Goal: Task Accomplishment & Management: Manage account settings

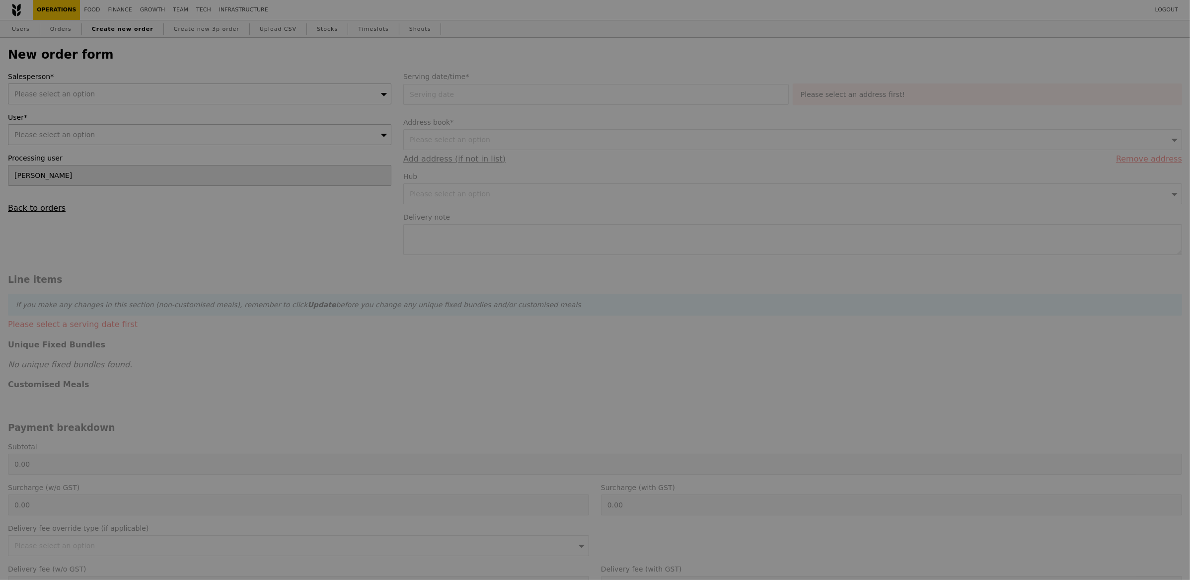
type input "Confirm"
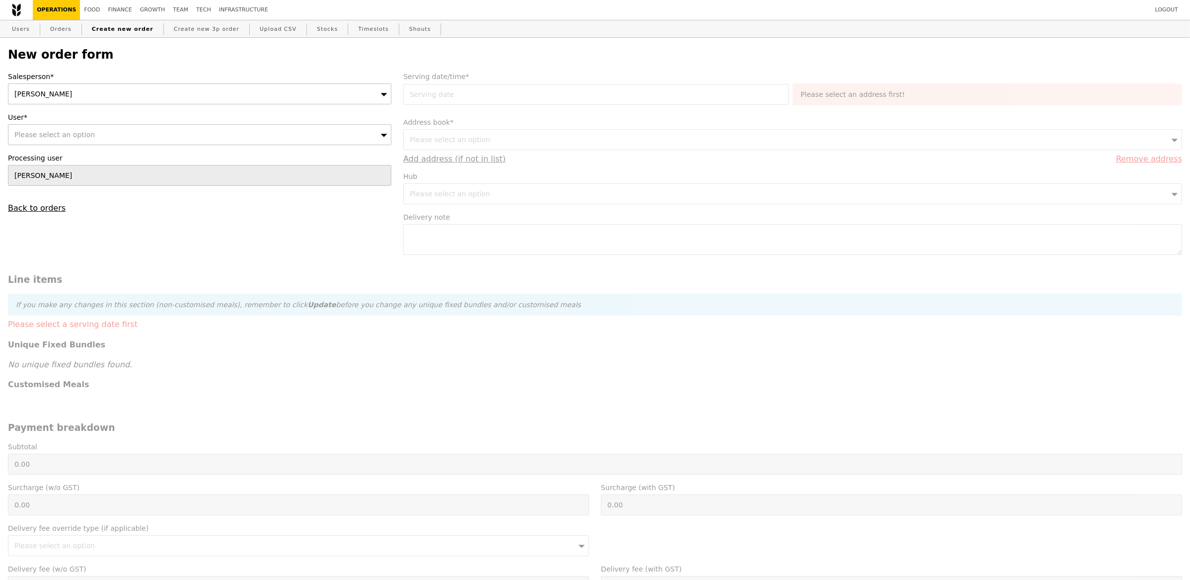
click at [170, 98] on div "[PERSON_NAME]" at bounding box center [199, 93] width 383 height 21
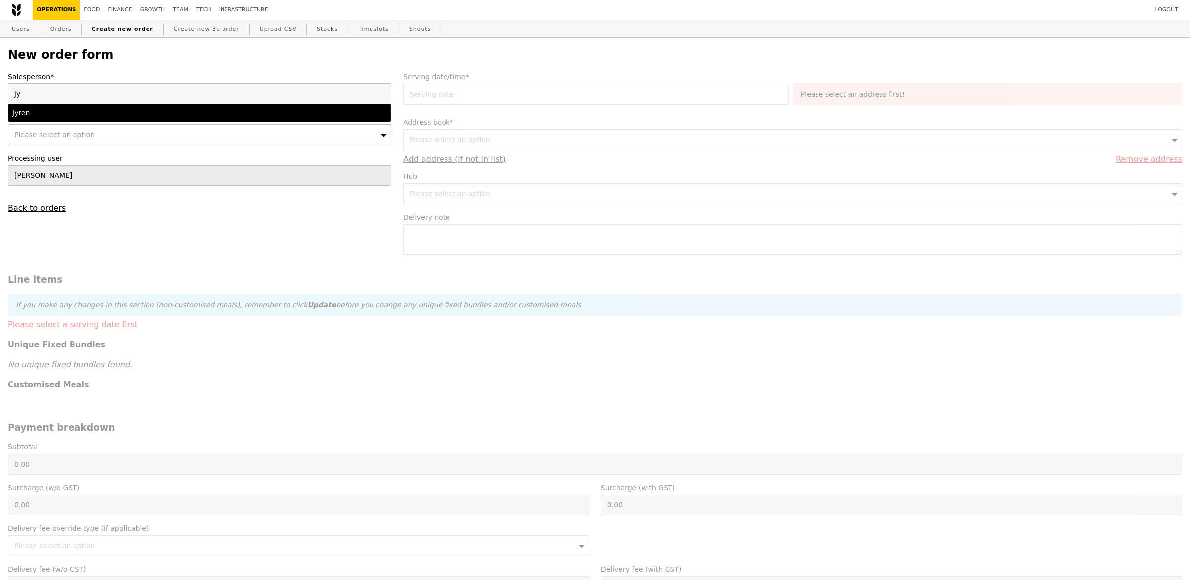
type input "jy"
click at [185, 114] on div "Jyren" at bounding box center [152, 113] width 281 height 10
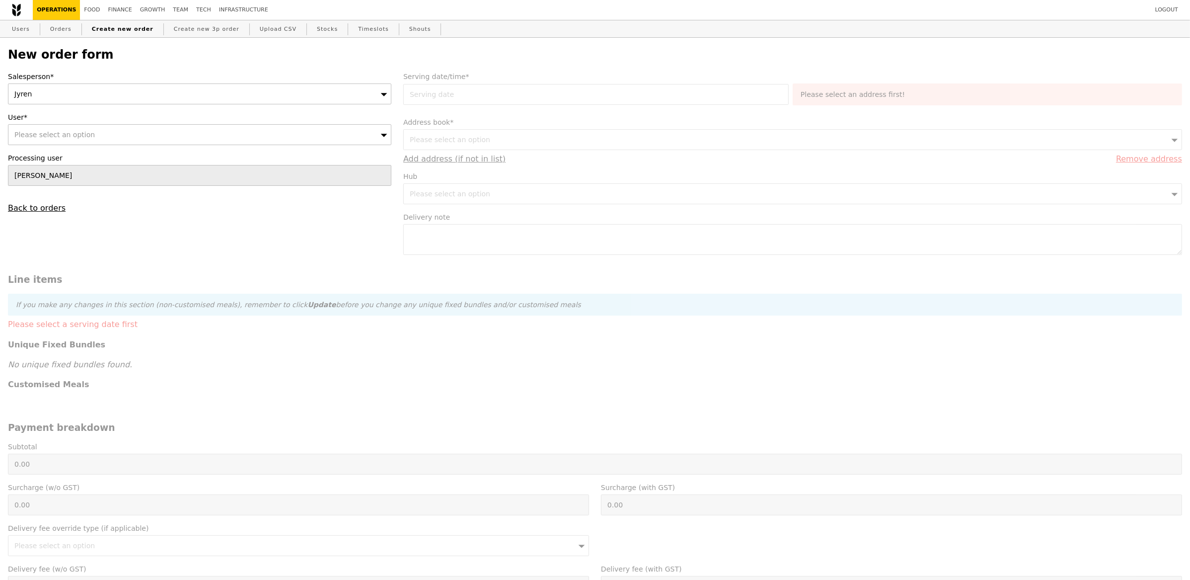
click at [84, 132] on span "Please select an option" at bounding box center [54, 135] width 80 height 8
click at [85, 133] on input "User*" at bounding box center [199, 135] width 382 height 20
type input "[PERSON_NAME][EMAIL_ADDRESS][DOMAIN_NAME]"
type input "Confirm"
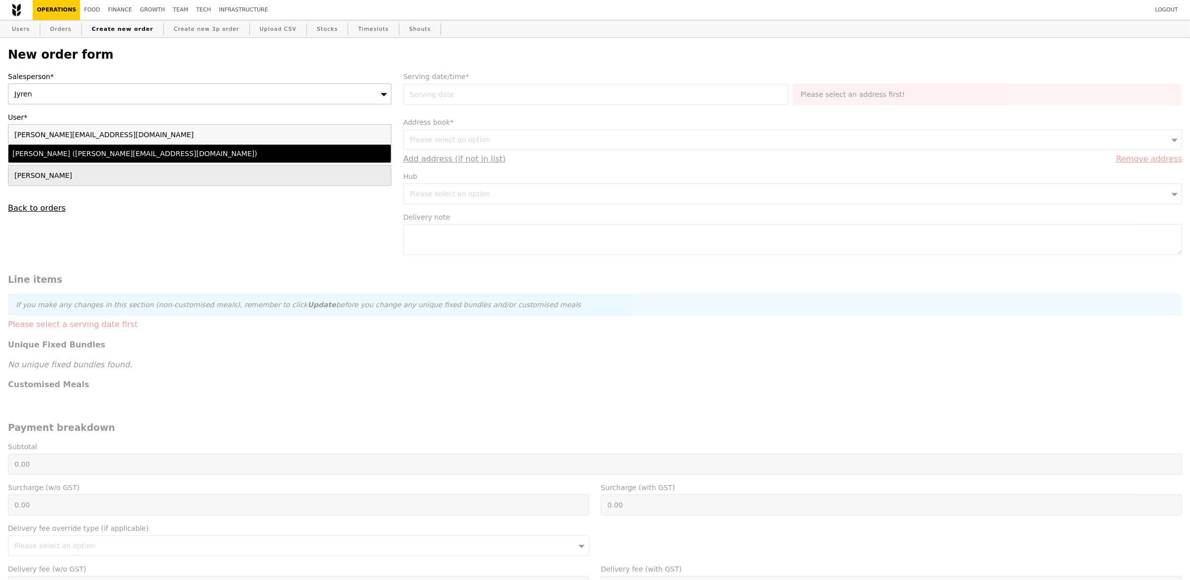
type input "[PERSON_NAME][EMAIL_ADDRESS][DOMAIN_NAME]"
click at [79, 158] on div "[PERSON_NAME] ([PERSON_NAME][EMAIL_ADDRESS][DOMAIN_NAME])" at bounding box center [152, 154] width 281 height 10
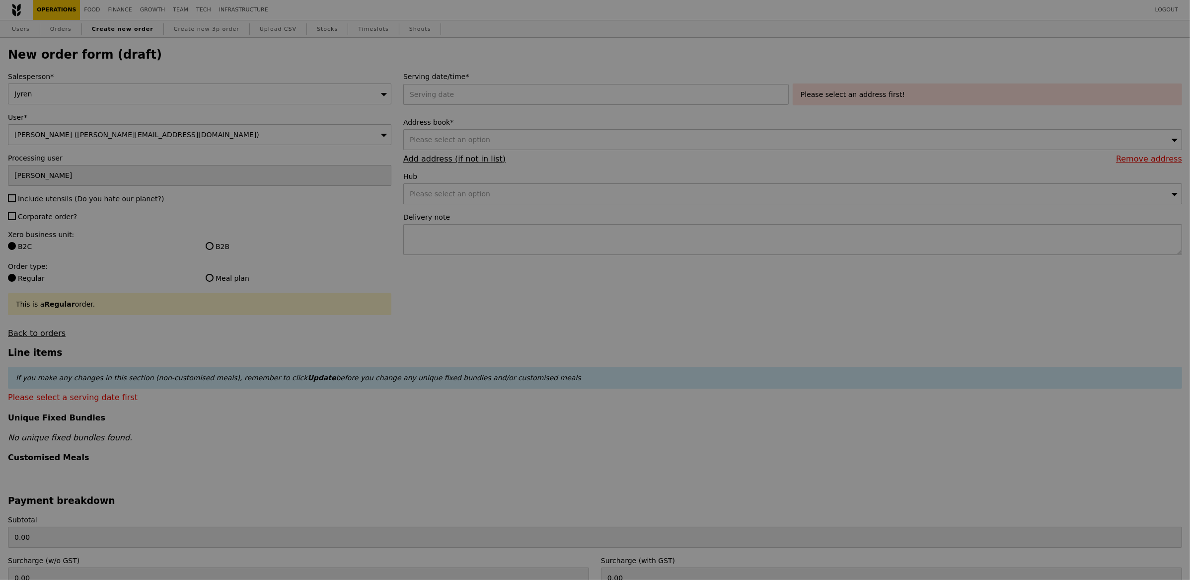
type input "Confirm"
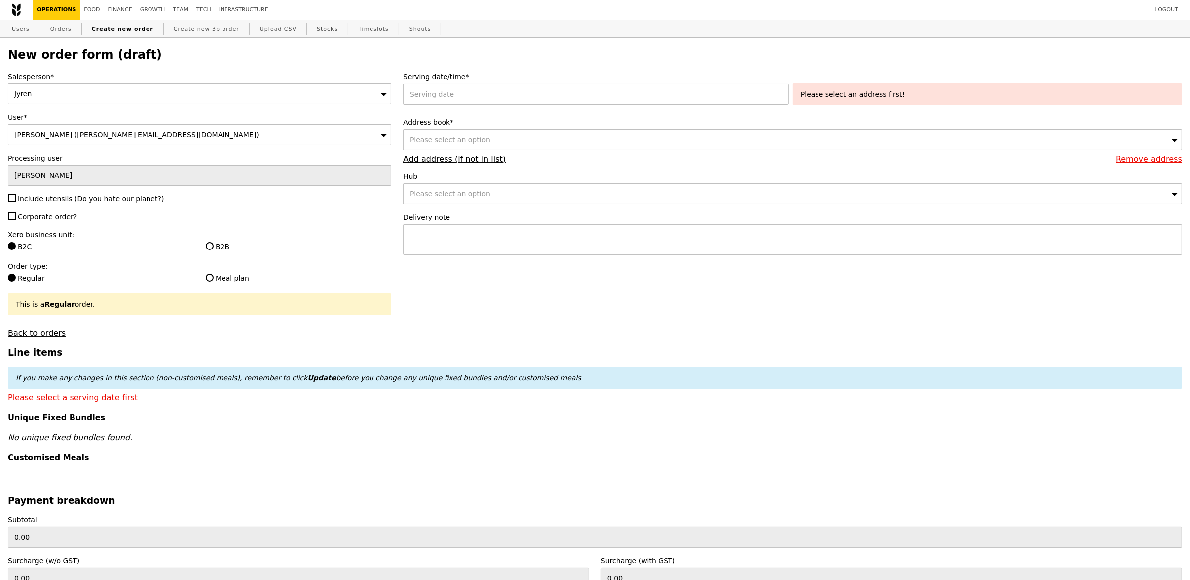
click at [434, 105] on div "Serving date/time* Please select an address first!" at bounding box center [792, 91] width 779 height 38
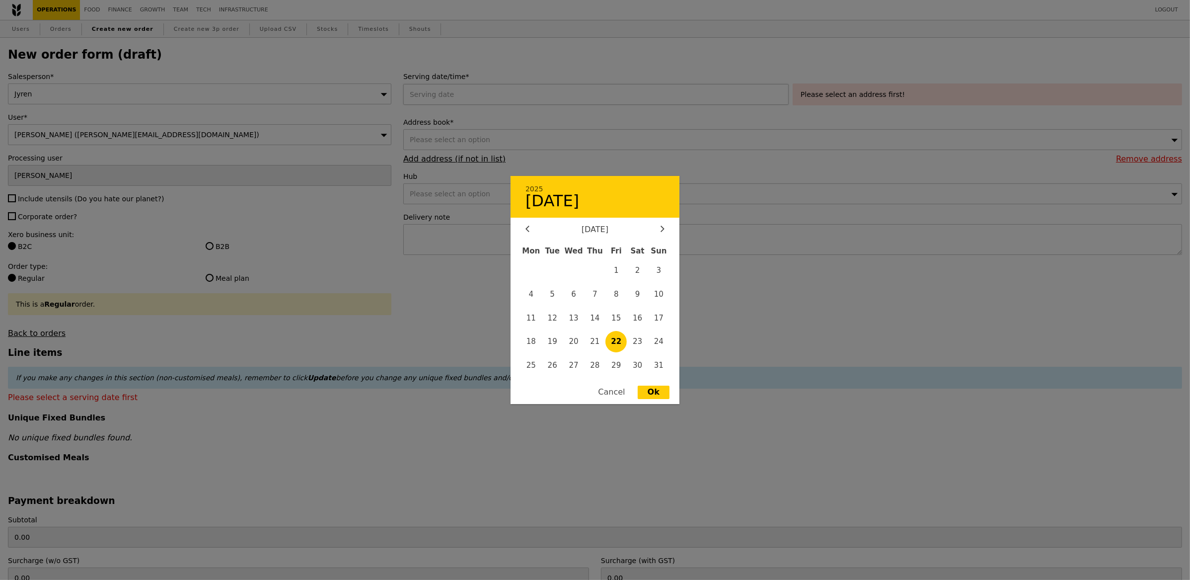
click at [457, 86] on div "2025 August [DATE] Tue Wed Thu Fri Sat Sun 1 2 3 4 5 6 7 8 9 10 11 12 13 14 15 …" at bounding box center [597, 94] width 389 height 21
click at [597, 365] on span "28" at bounding box center [595, 365] width 21 height 21
type input "[DATE]"
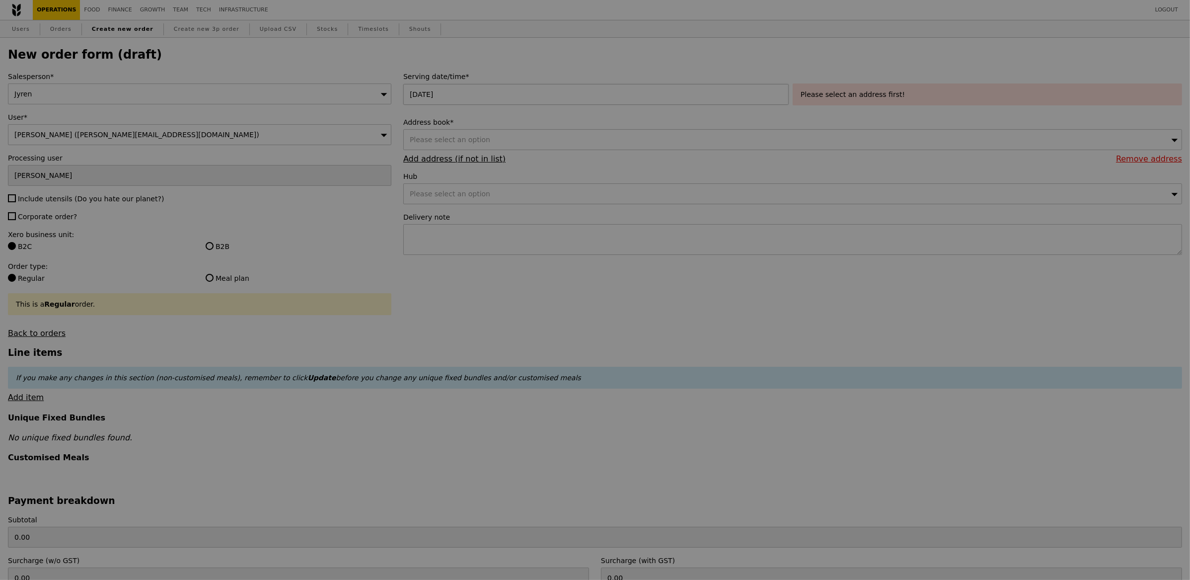
type input "Confirm"
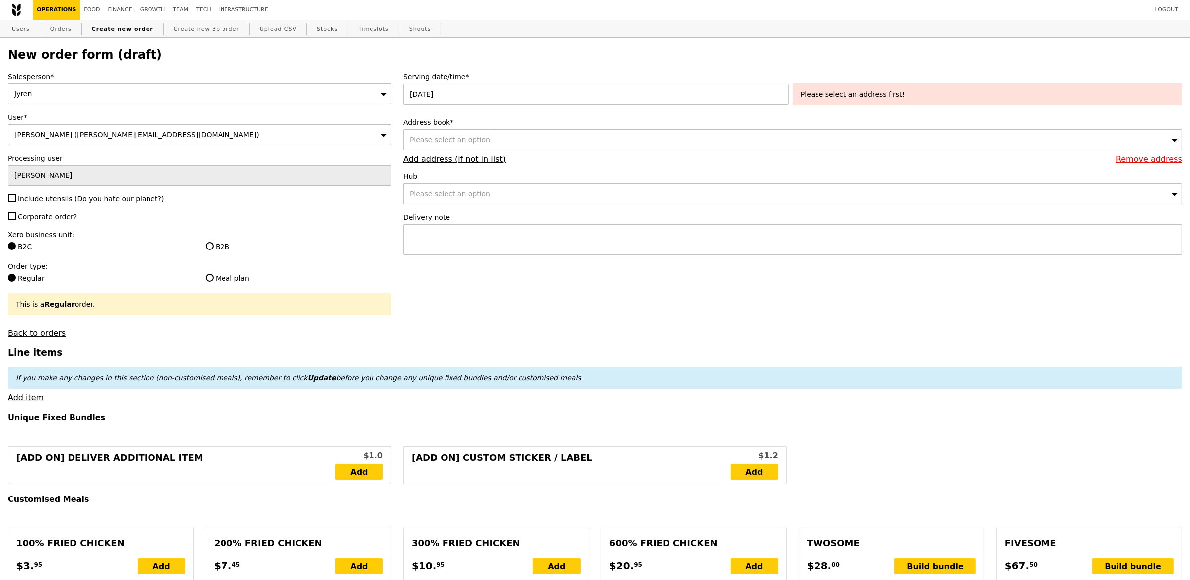
click at [825, 130] on div "Please select an option" at bounding box center [792, 139] width 779 height 21
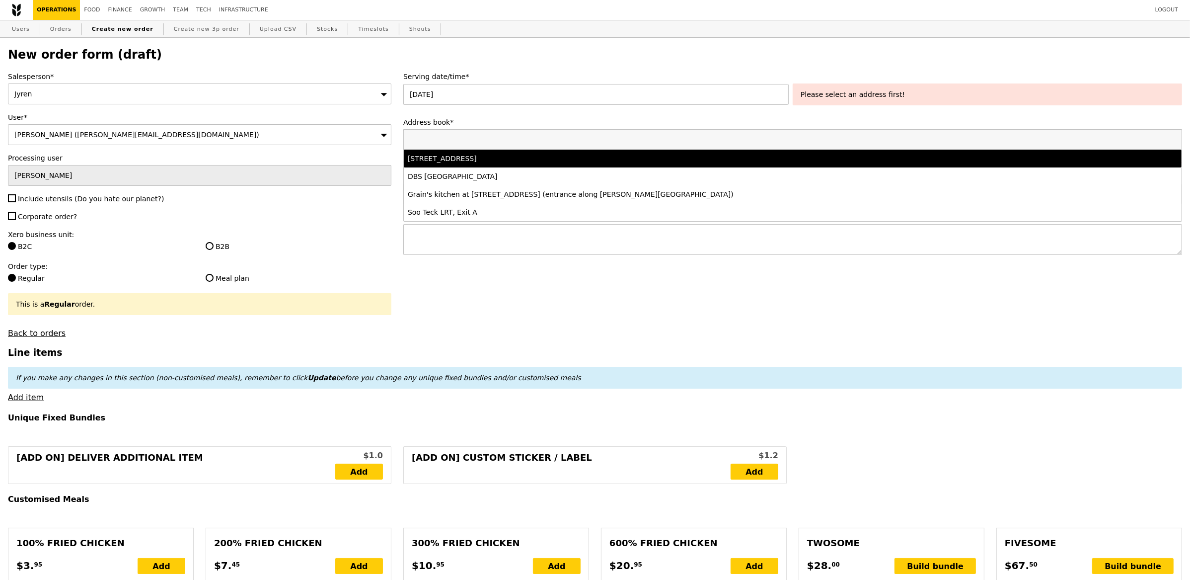
click at [681, 129] on div "[STREET_ADDRESS] DBS Asia Central Grain's kitchen at [STREET_ADDRESS] (entrance…" at bounding box center [792, 175] width 779 height 92
click at [879, 111] on div "Serving date/time* [DATE] Please select an address first! Address book* Please …" at bounding box center [792, 168] width 791 height 193
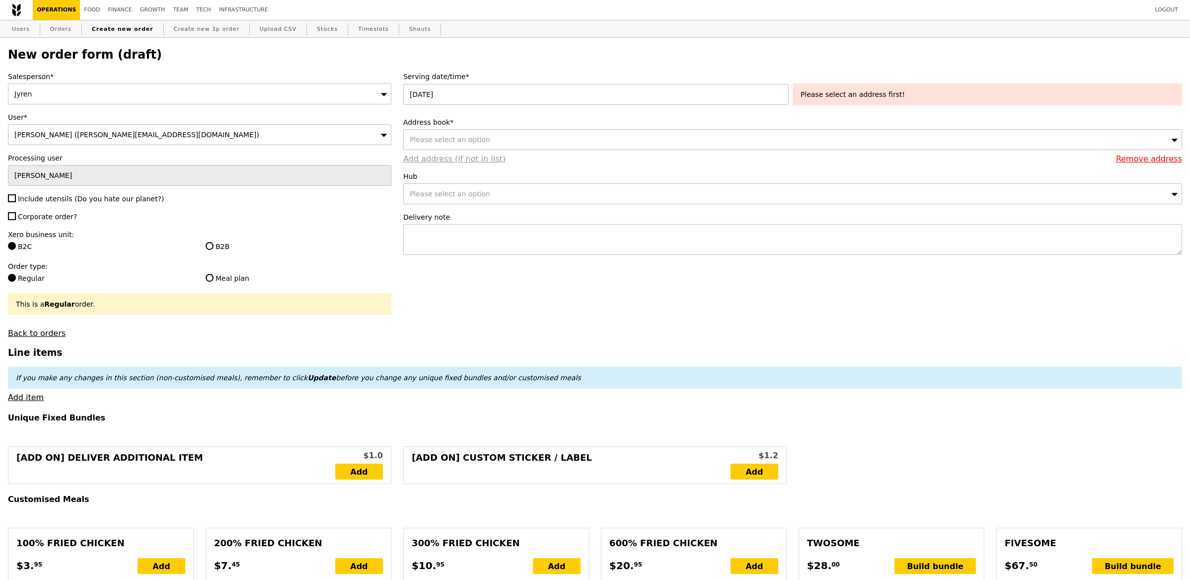
click at [464, 157] on link "Add address (if not in list)" at bounding box center [454, 158] width 102 height 9
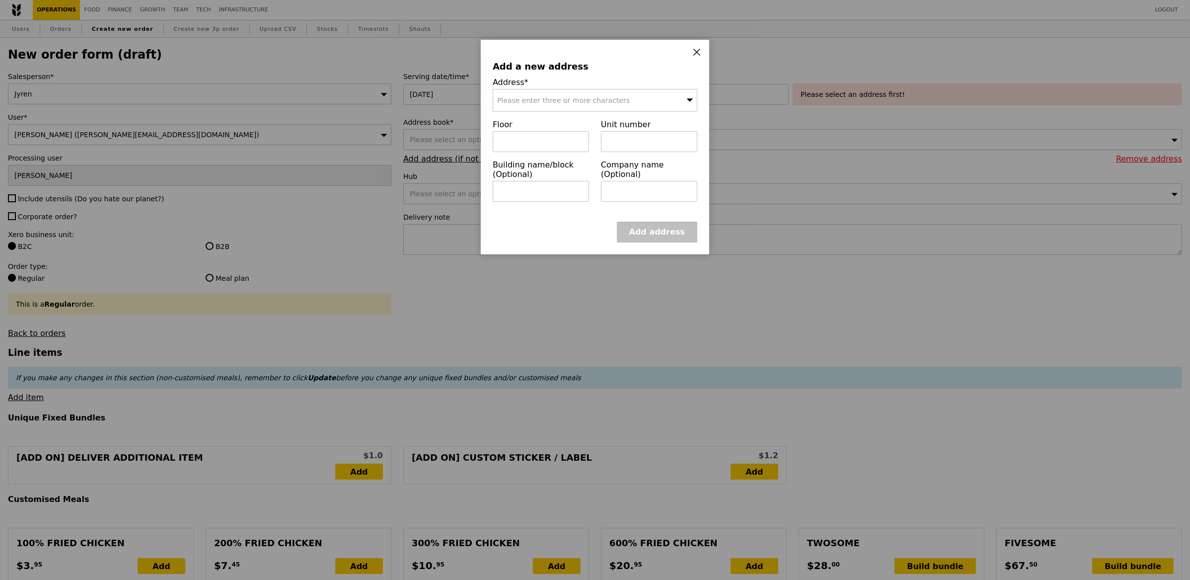
click at [563, 104] on div "Please enter three or more characters" at bounding box center [595, 100] width 205 height 23
paste input "048583"
type input "048583"
click at [544, 123] on div "[STREET_ADDRESS]" at bounding box center [570, 120] width 147 height 10
click at [529, 138] on input "text" at bounding box center [541, 141] width 96 height 21
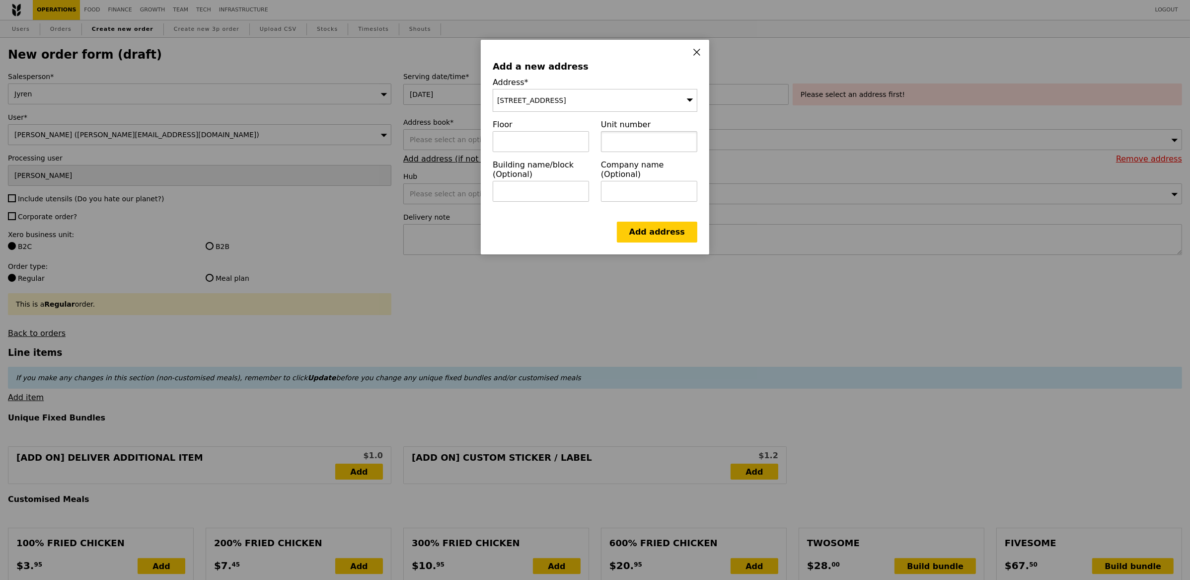
click at [656, 141] on input "text" at bounding box center [649, 141] width 96 height 21
click at [533, 146] on input "text" at bounding box center [541, 141] width 96 height 21
click at [523, 210] on div "Add a new address Address* [STREET_ADDRESS] Floor Unit number Building name/blo…" at bounding box center [595, 147] width 228 height 215
click at [529, 195] on input "text" at bounding box center [541, 191] width 96 height 21
type input "[GEOGRAPHIC_DATA]"
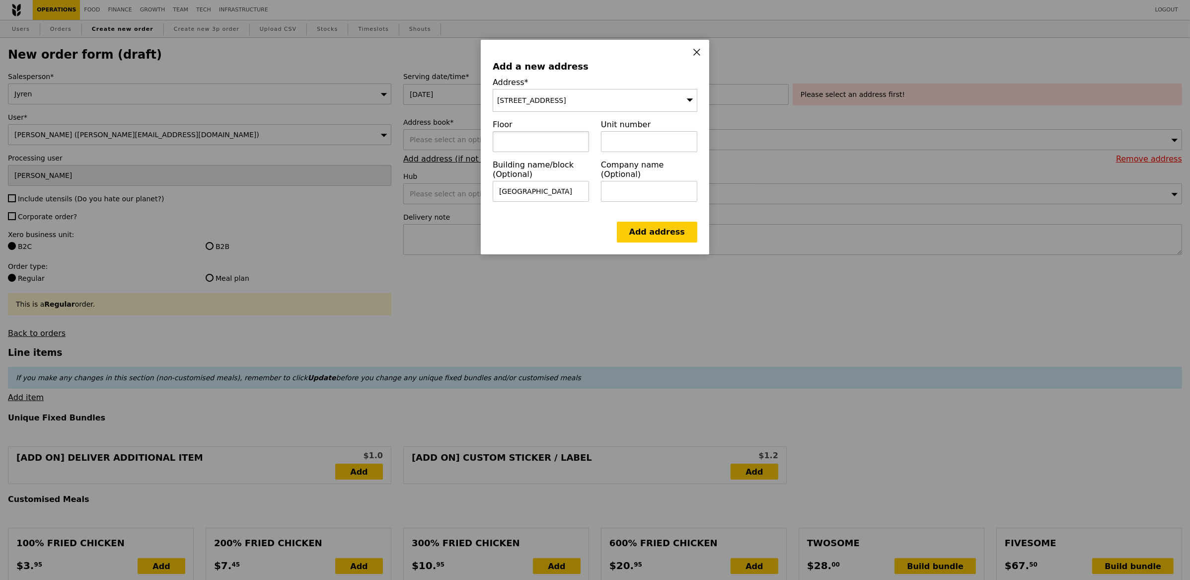
click at [526, 142] on input "text" at bounding box center [541, 141] width 96 height 21
type input "17"
click at [634, 149] on input "text" at bounding box center [649, 141] width 96 height 21
click at [650, 181] on input "text" at bounding box center [649, 191] width 96 height 21
type input "EY"
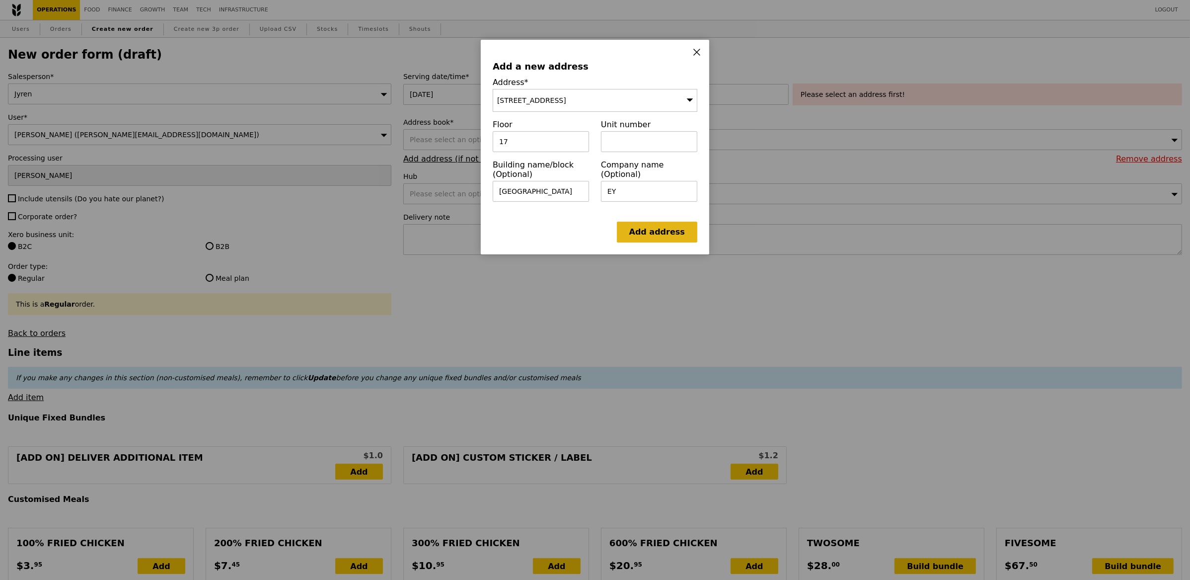
click at [686, 231] on link "Add address" at bounding box center [657, 232] width 80 height 21
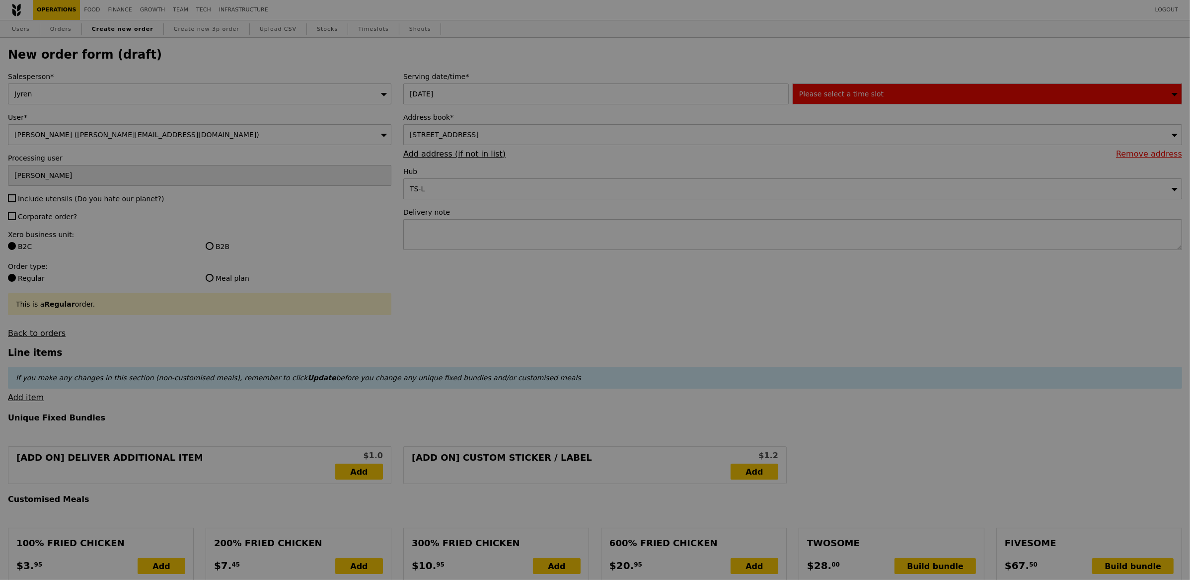
type input "Confirm"
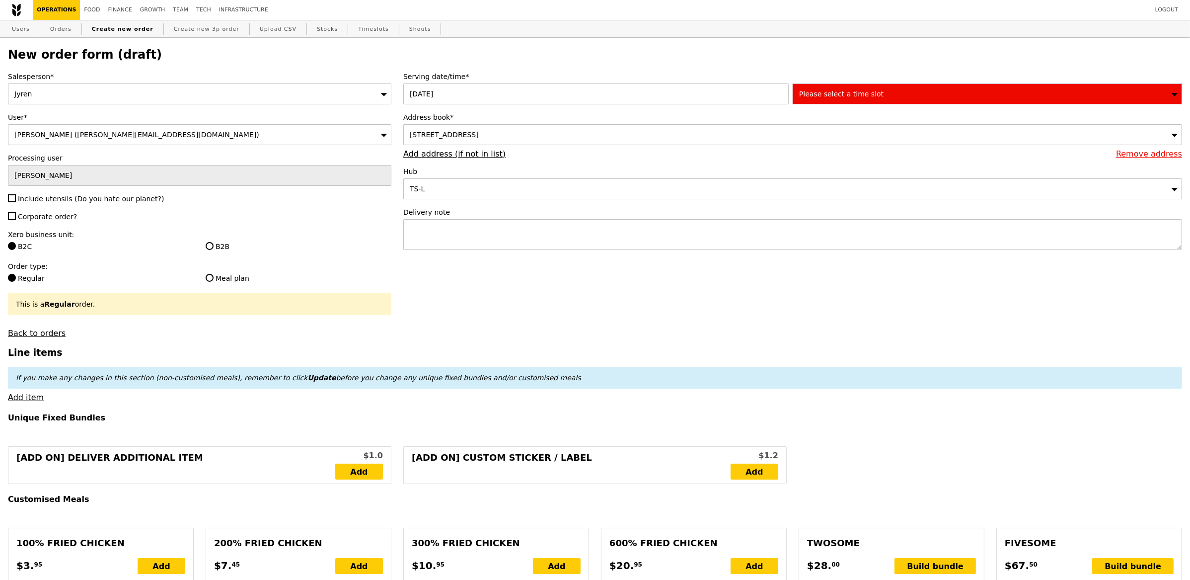
click at [107, 199] on span "Include utensils (Do you hate our planet?)" at bounding box center [91, 199] width 146 height 8
click at [16, 199] on input "Include utensils (Do you hate our planet?)" at bounding box center [12, 198] width 8 height 8
checkbox input "true"
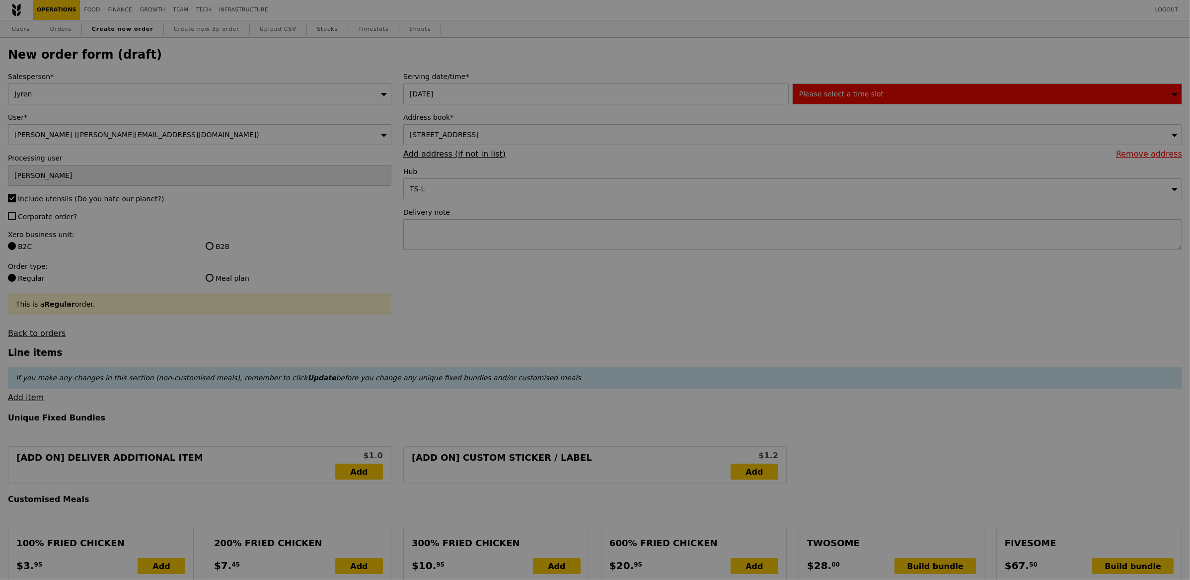
type input "Confirm"
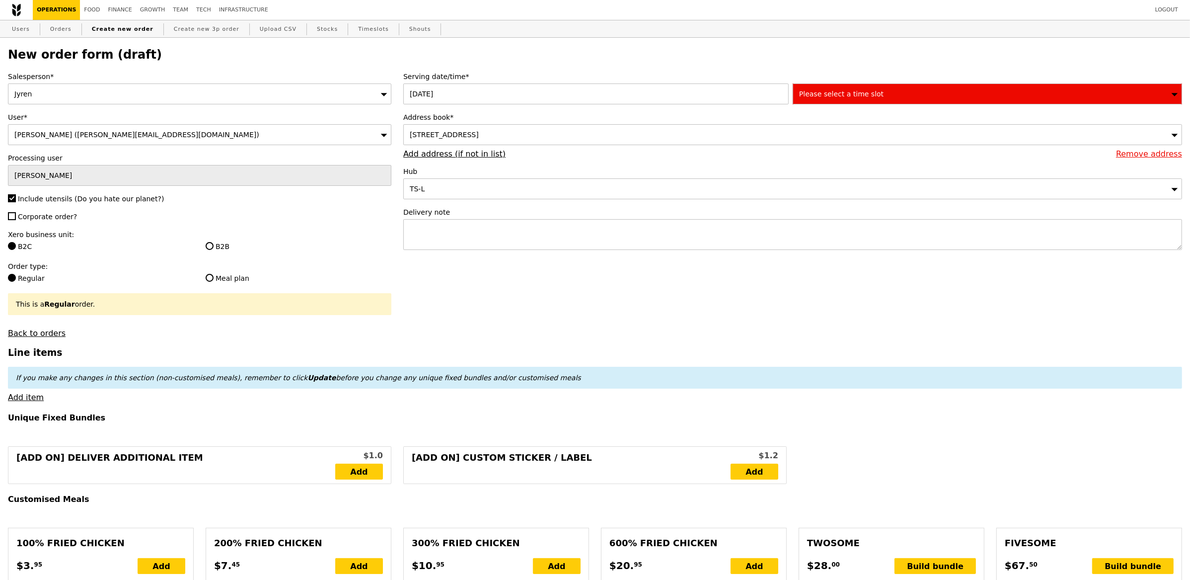
click at [39, 212] on label "Corporate order?" at bounding box center [199, 217] width 383 height 10
click at [16, 212] on input "Corporate order?" at bounding box center [12, 216] width 8 height 8
checkbox input "true"
click at [219, 253] on div "B2B" at bounding box center [299, 247] width 198 height 12
click at [220, 247] on label "B2B" at bounding box center [299, 246] width 186 height 10
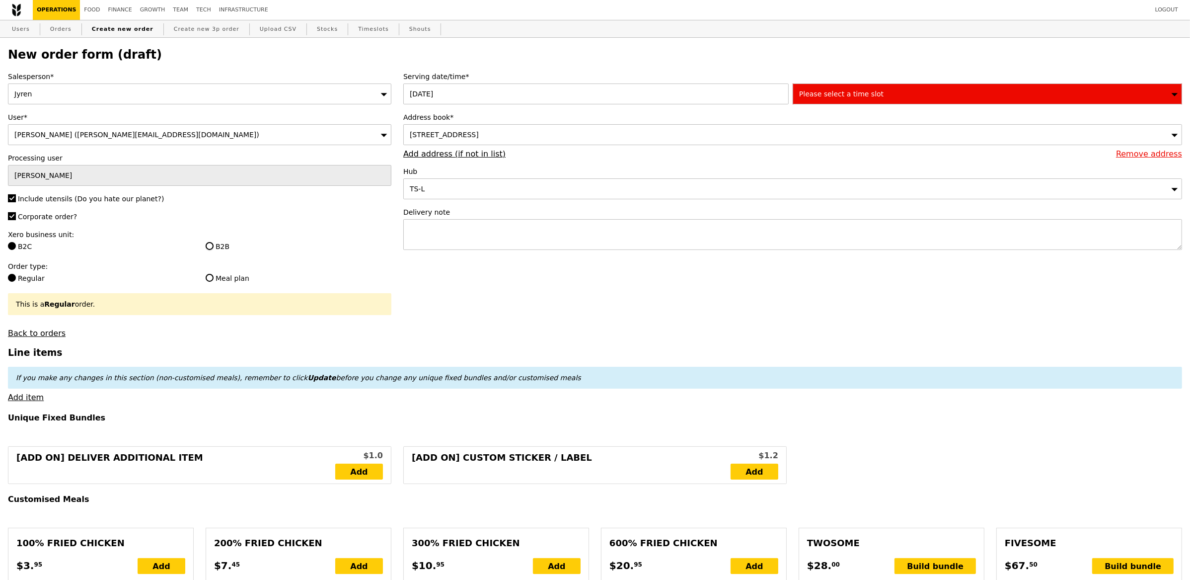
click at [214, 247] on input "B2B" at bounding box center [210, 246] width 8 height 8
radio input "true"
type input "Loading..."
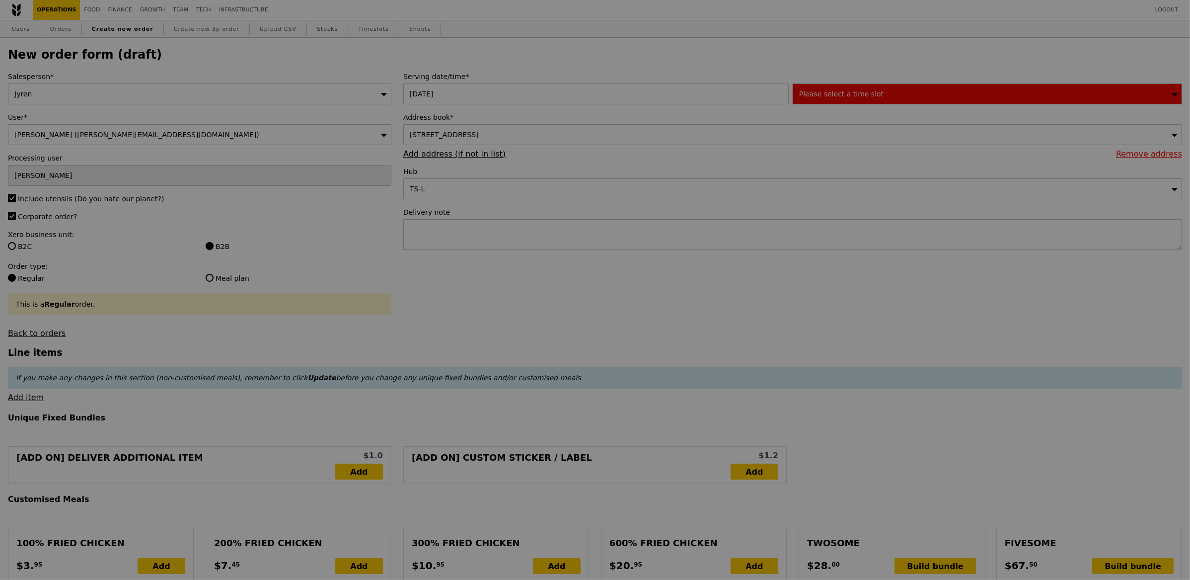
type input "1.79"
type input "1.95"
type input "10.46"
type input "11.40"
type input "13.35"
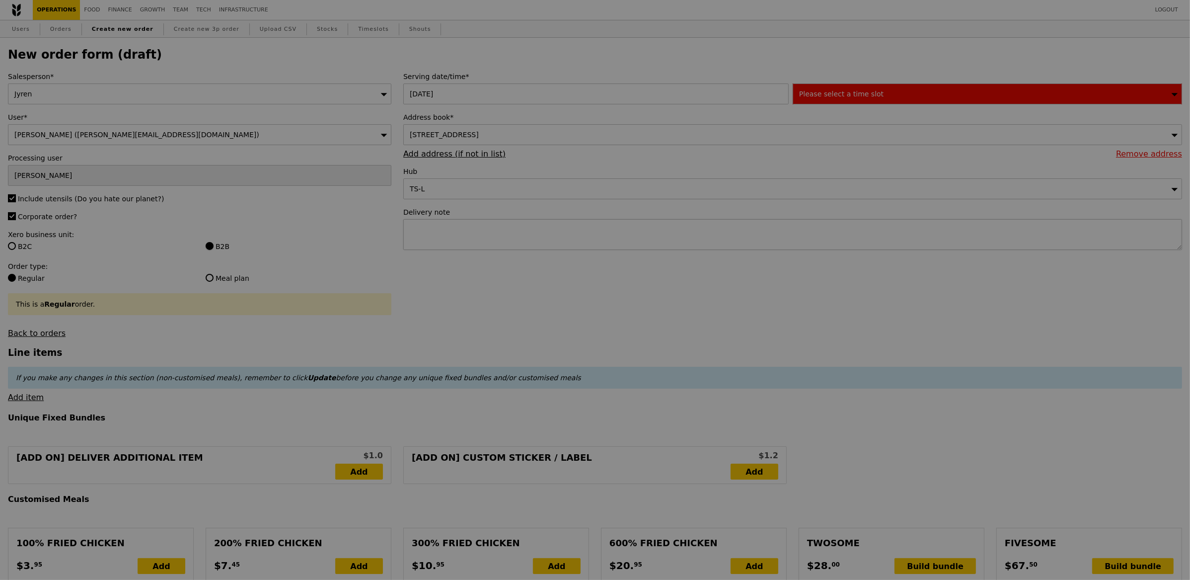
type input "Confirm"
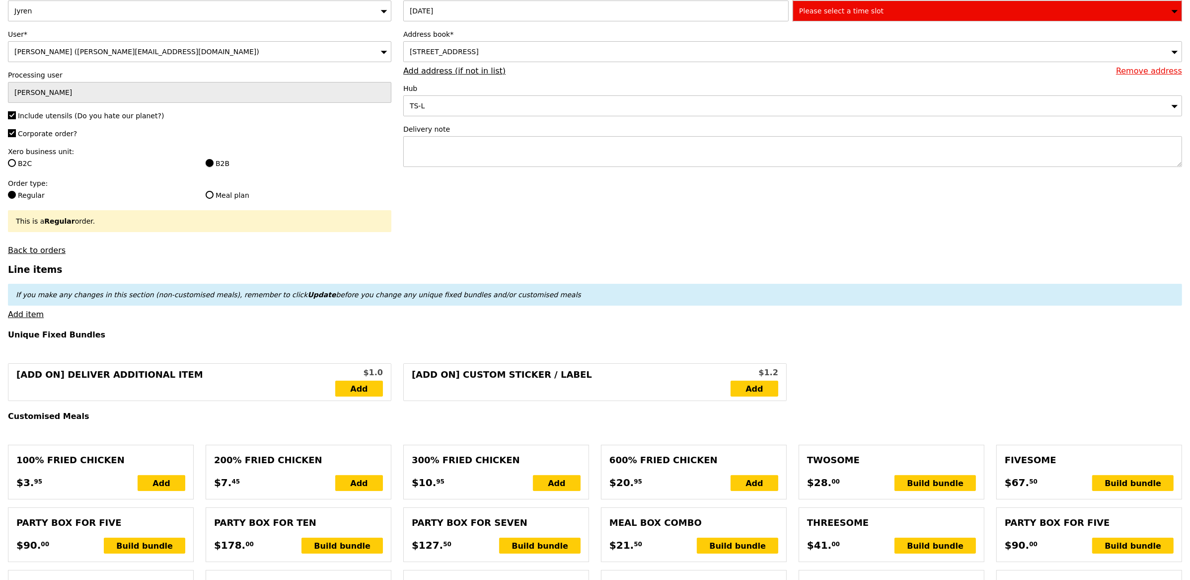
scroll to position [83, 0]
click at [24, 313] on link "Add item" at bounding box center [26, 313] width 36 height 9
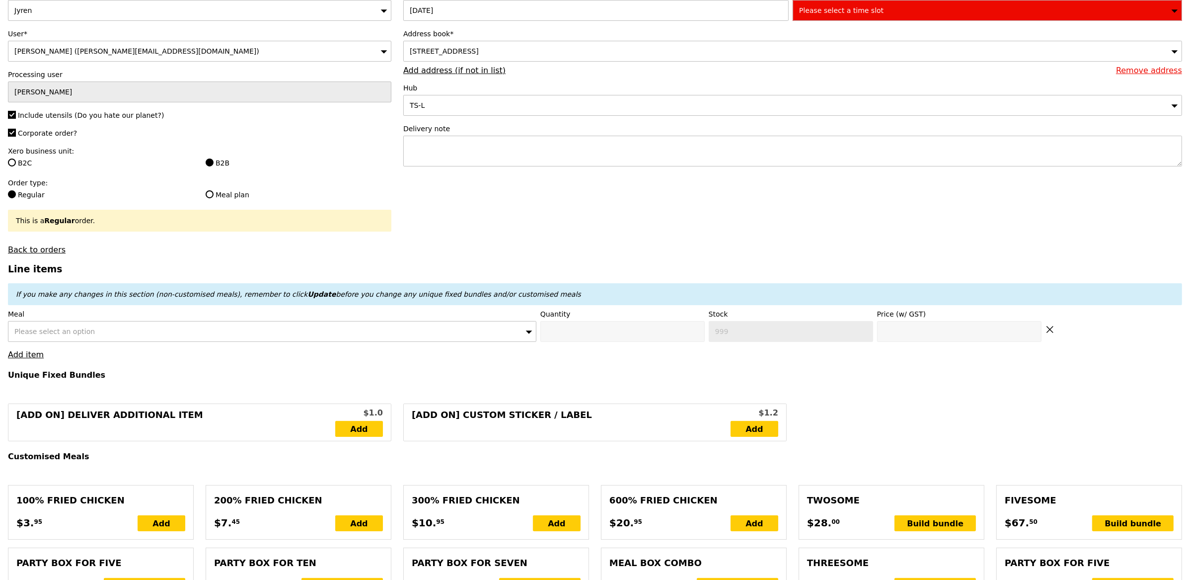
click at [143, 339] on div "Please select an option" at bounding box center [272, 331] width 529 height 21
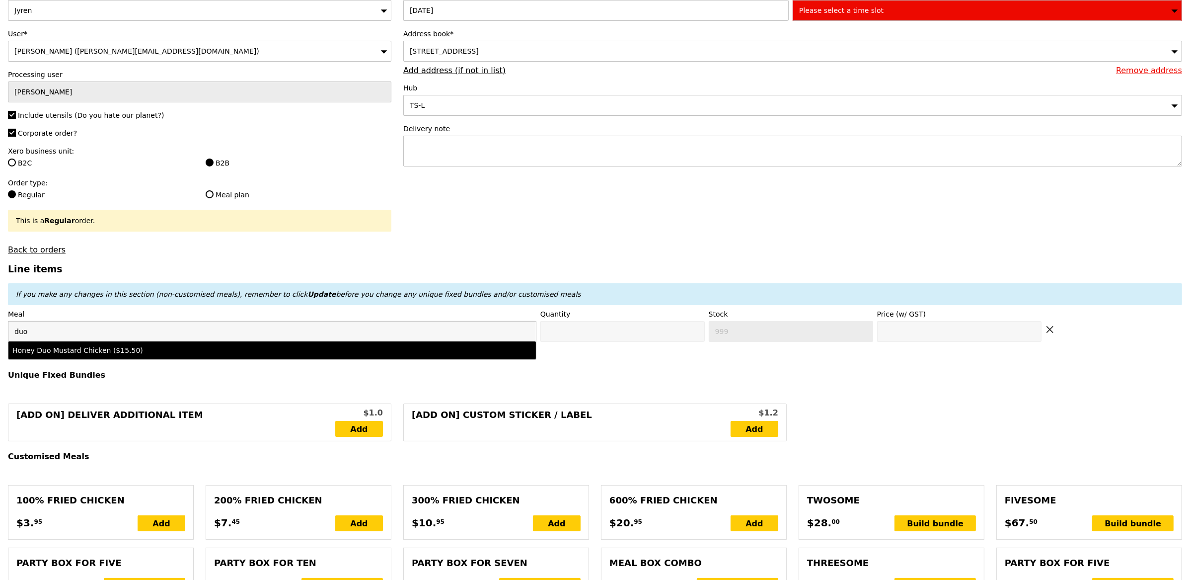
type input "duo"
click at [188, 353] on div "Honey Duo Mustard Chicken ($15.50)" at bounding box center [206, 350] width 389 height 10
type input "Confirm anyway"
type input "0"
type input "485"
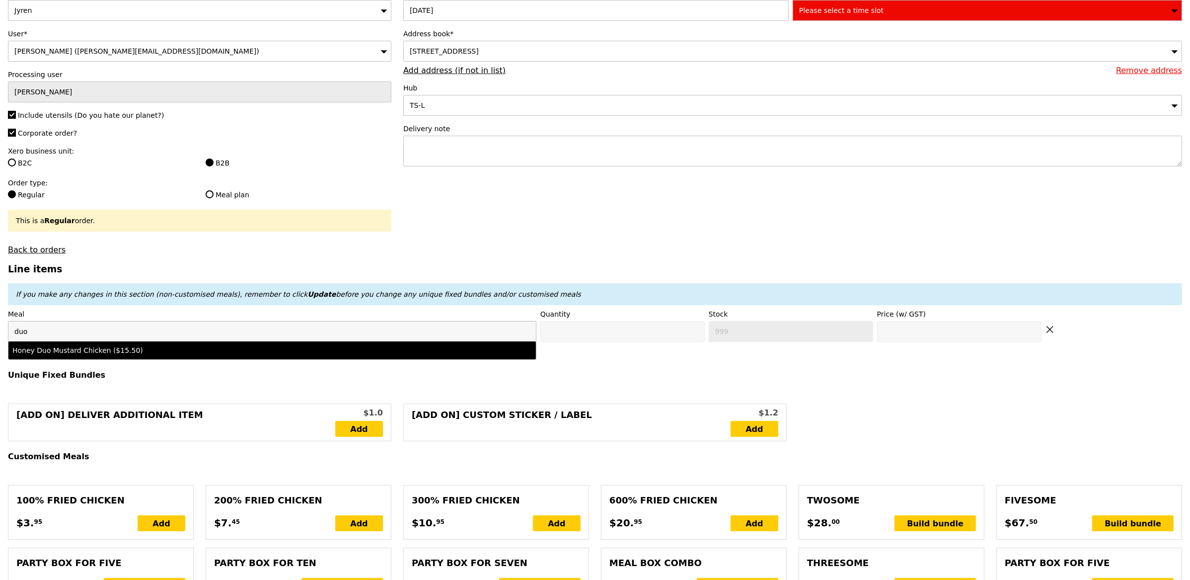
type input "15.5"
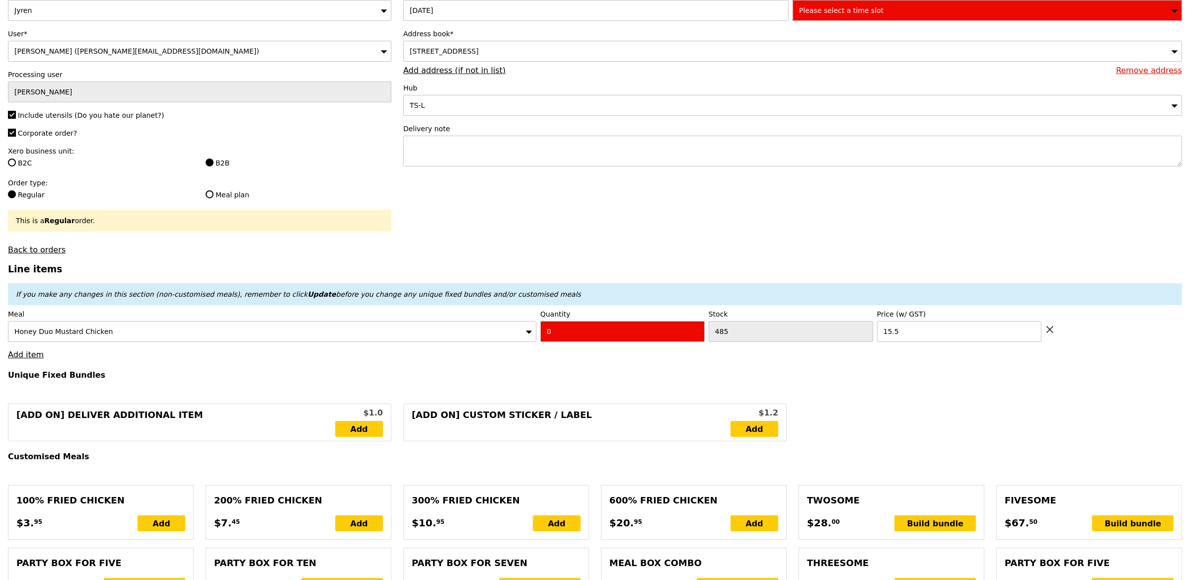
click at [565, 329] on input "0" at bounding box center [622, 331] width 164 height 21
type input "Confirm"
type input "2"
click at [33, 355] on link "Add item" at bounding box center [26, 354] width 36 height 9
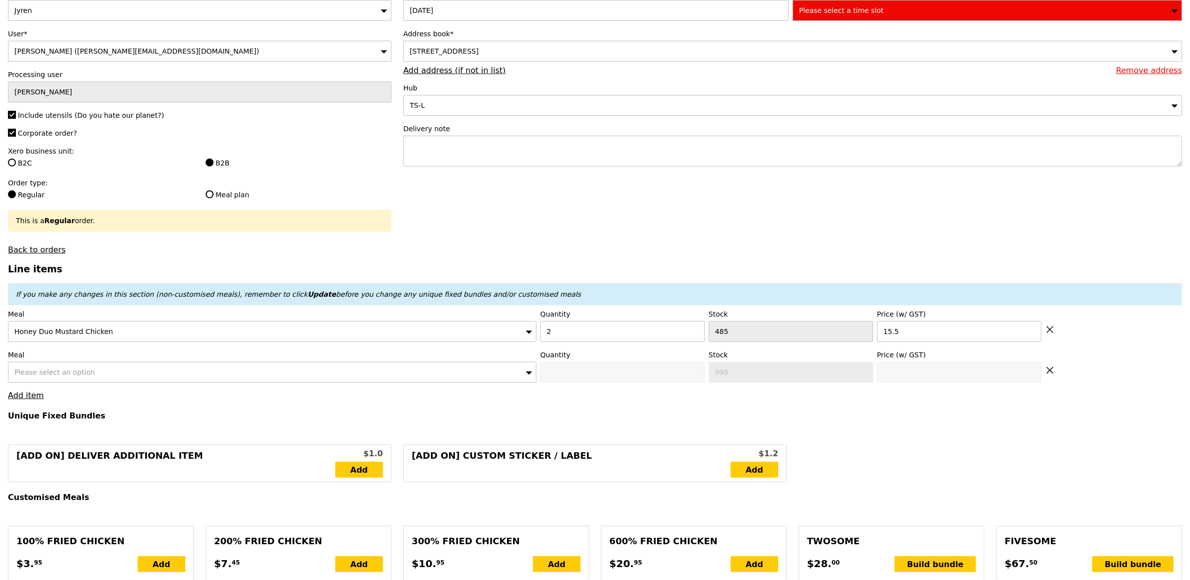
click at [73, 369] on span "Please select an option" at bounding box center [54, 372] width 80 height 8
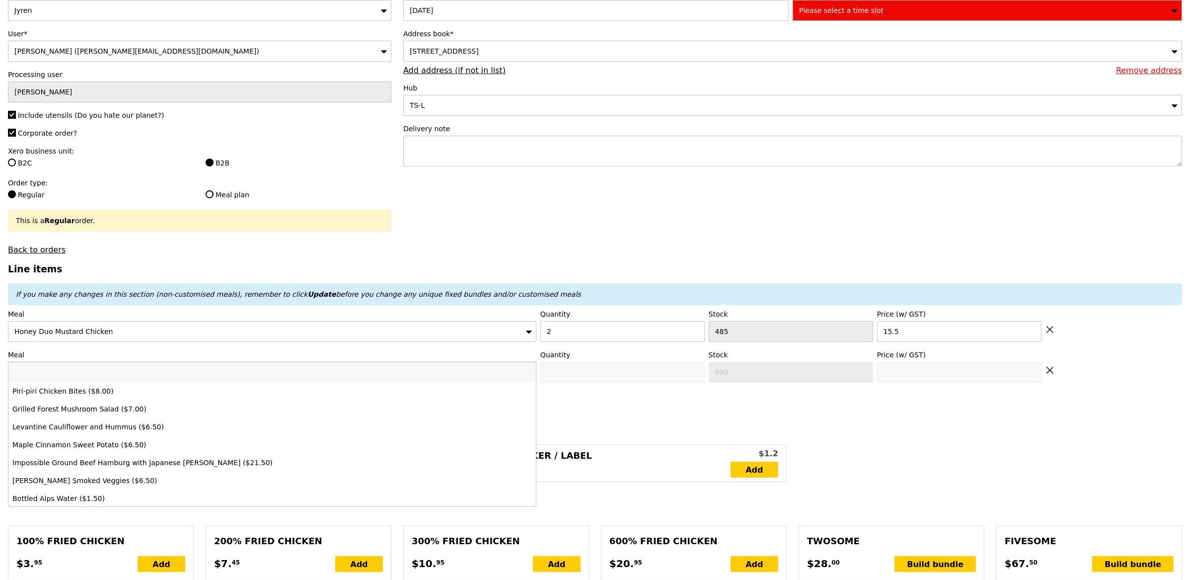
type input "Loading..."
type input "31.00"
type input "7.61"
type input "8.30"
type input "41.25"
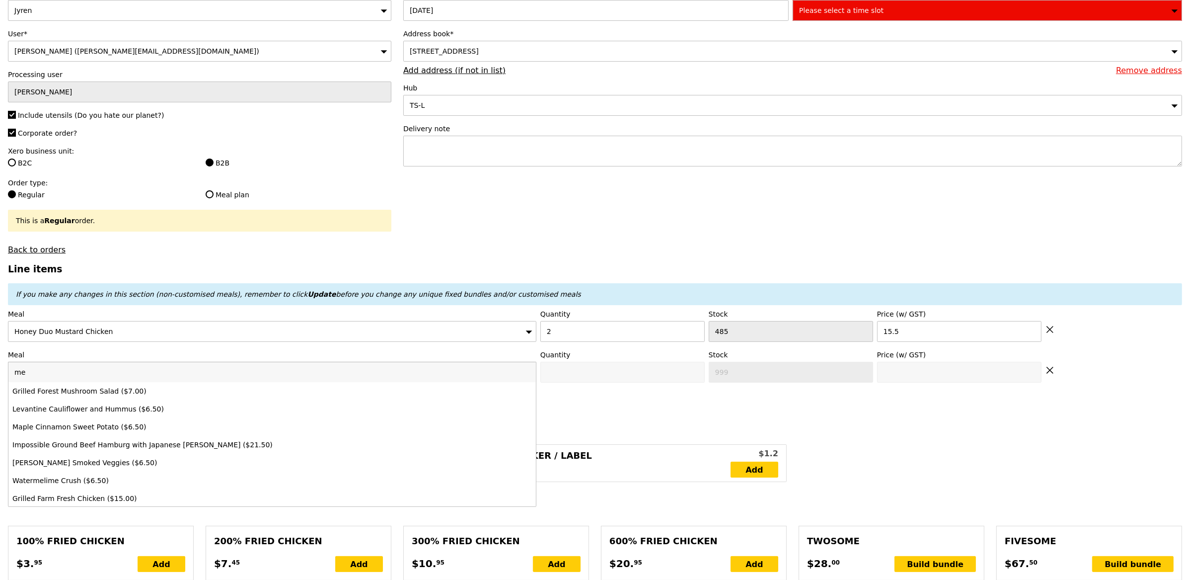
type input "men"
type input "Confirm"
type input "4"
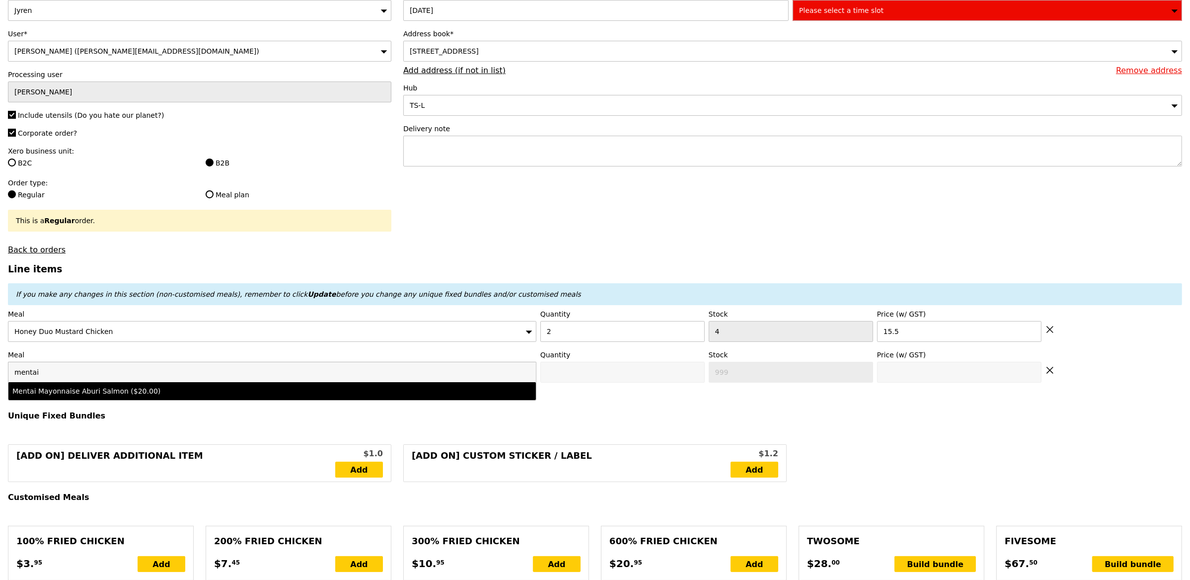
type input "mentai"
click at [101, 389] on div "Mentai Mayonnaise Aburi Salmon ($20.00)" at bounding box center [206, 391] width 389 height 10
type input "Confirm anyway"
type input "0"
type input "1"
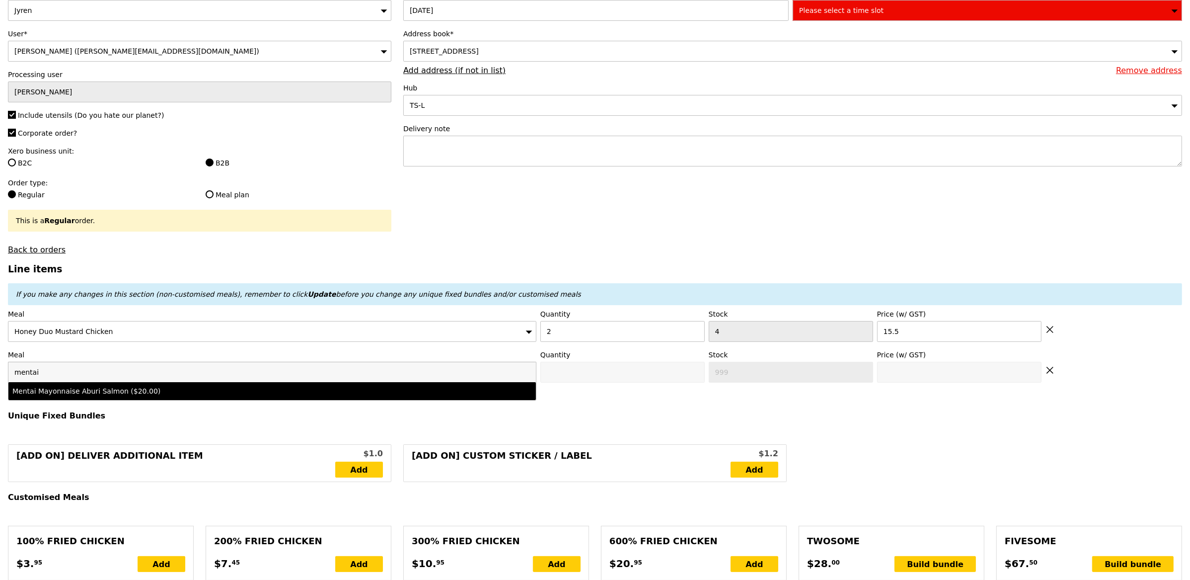
type input "20.0"
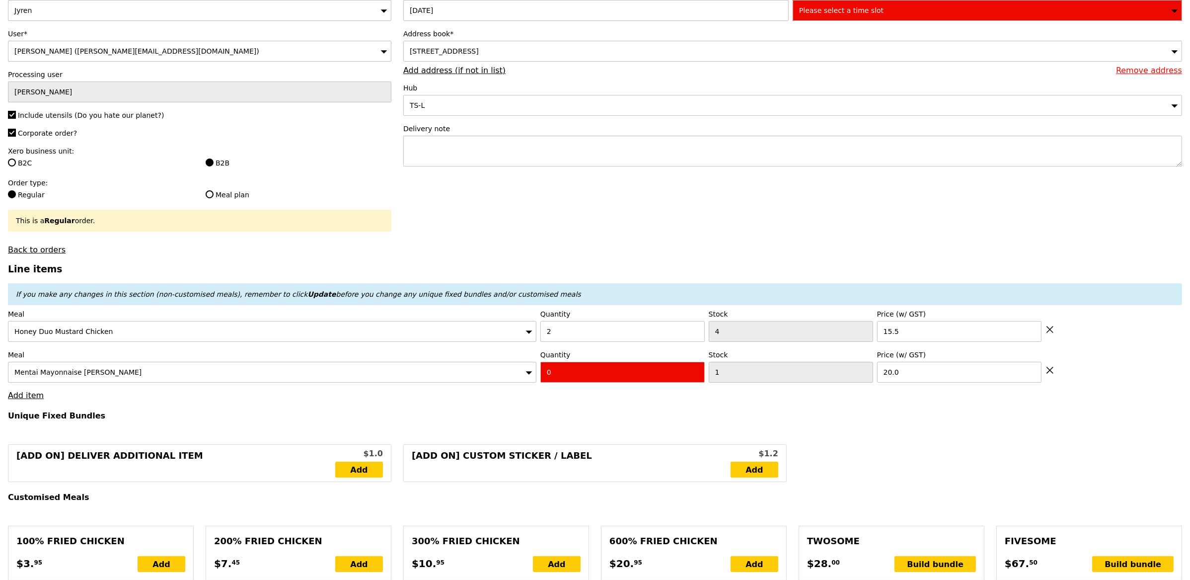
click at [551, 373] on input "0" at bounding box center [622, 372] width 164 height 21
type input "4"
click at [35, 397] on link "Add item" at bounding box center [26, 394] width 36 height 9
type input "Loading..."
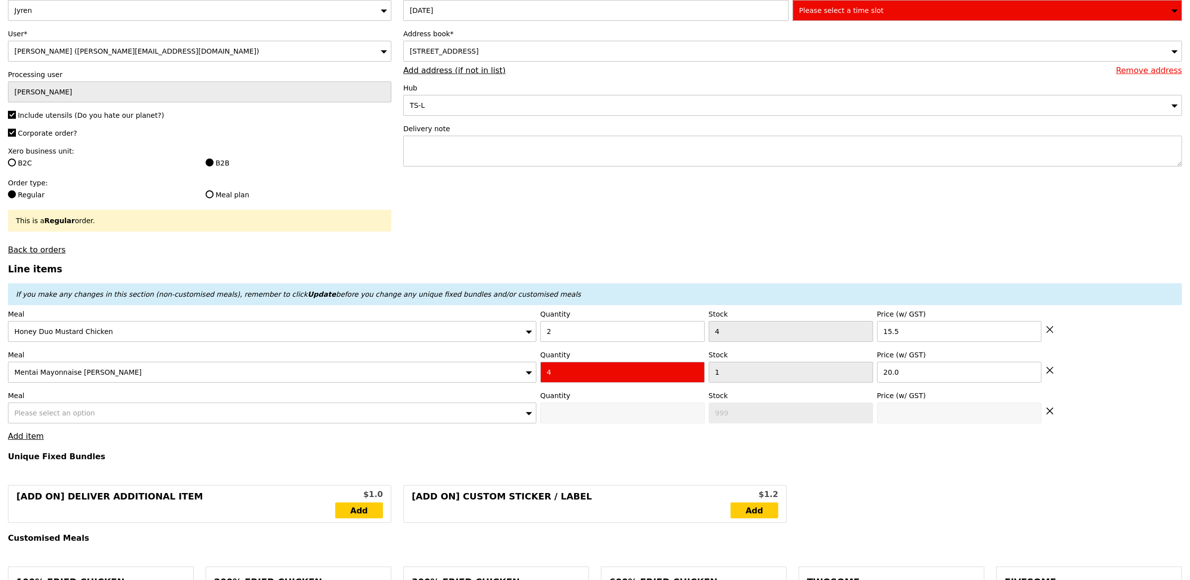
type input "111.00"
type input "3.62"
type input "3.95"
type input "116.90"
type input "Confirm anyway"
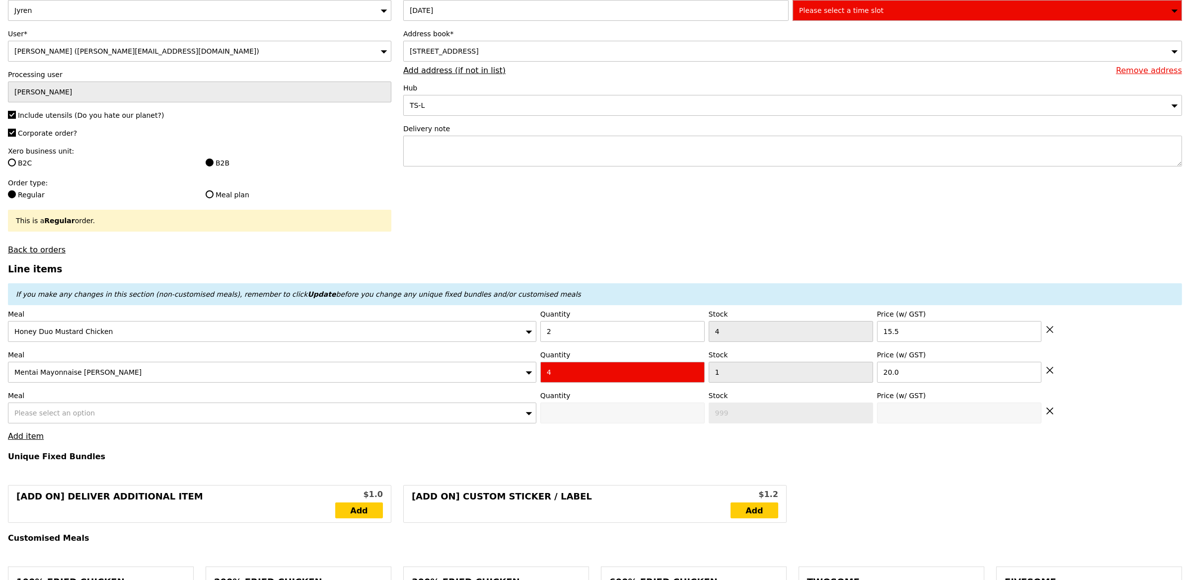
click at [50, 412] on span "Please select an option" at bounding box center [54, 413] width 80 height 8
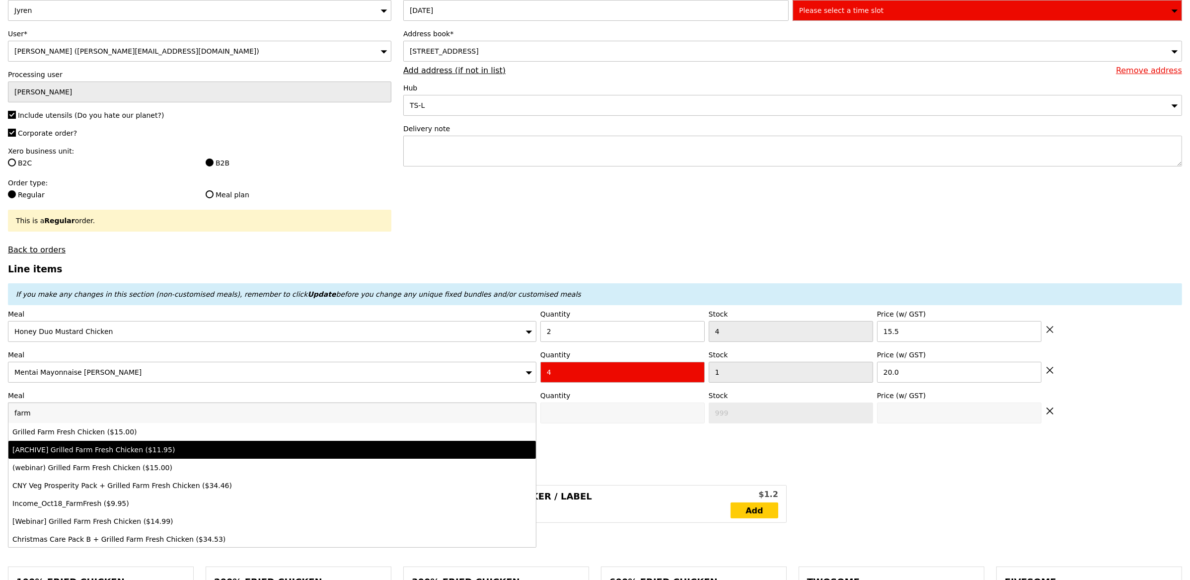
type input "farm"
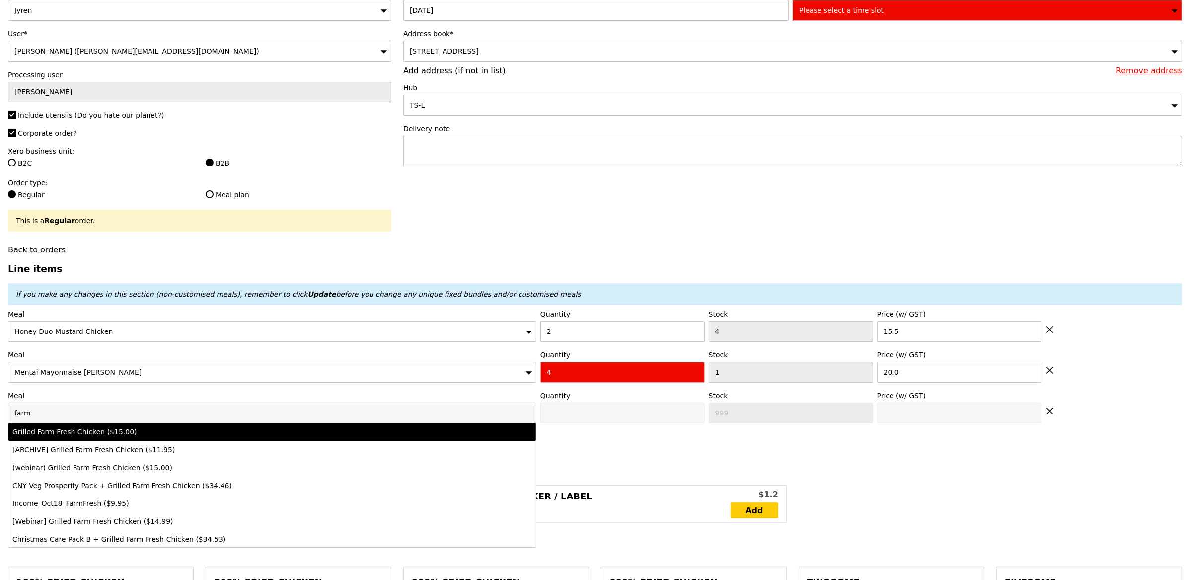
click at [144, 437] on div "Grilled Farm Fresh Chicken ($15.00)" at bounding box center [206, 432] width 389 height 10
type input "0"
type input "4"
type input "15.0"
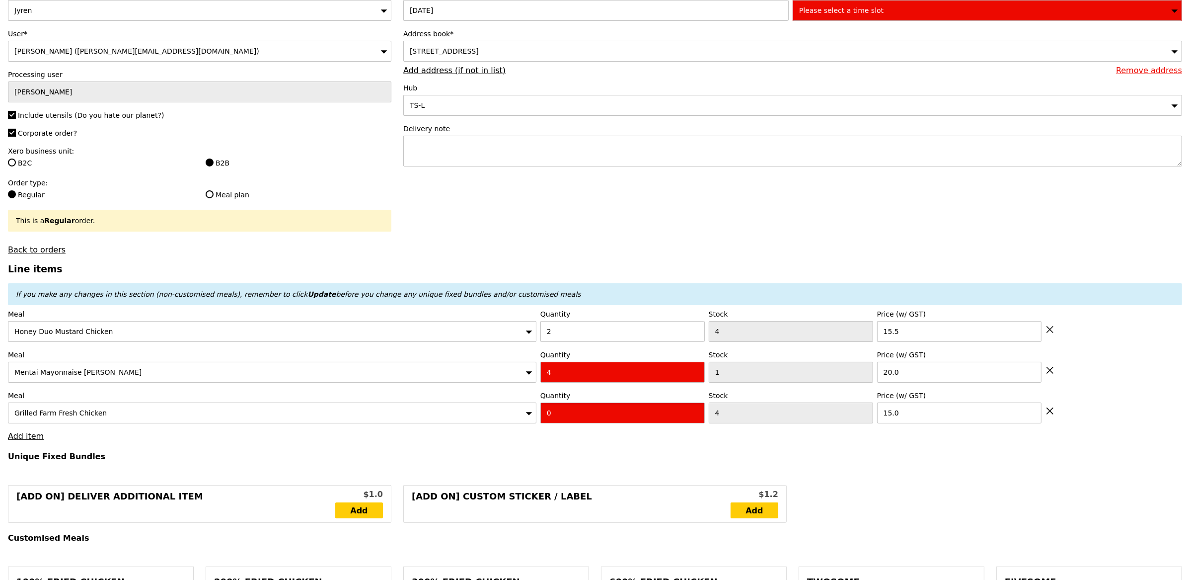
click at [569, 415] on input "0" at bounding box center [622, 412] width 164 height 21
type input "3"
click at [509, 453] on h4 "Unique Fixed Bundles" at bounding box center [595, 456] width 1174 height 9
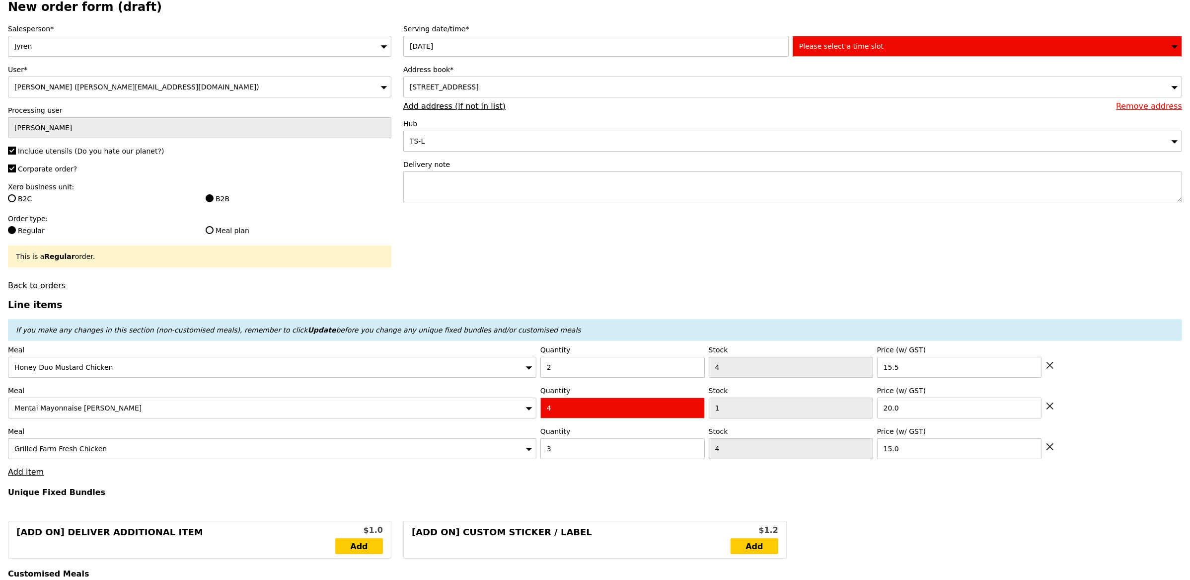
scroll to position [1, 0]
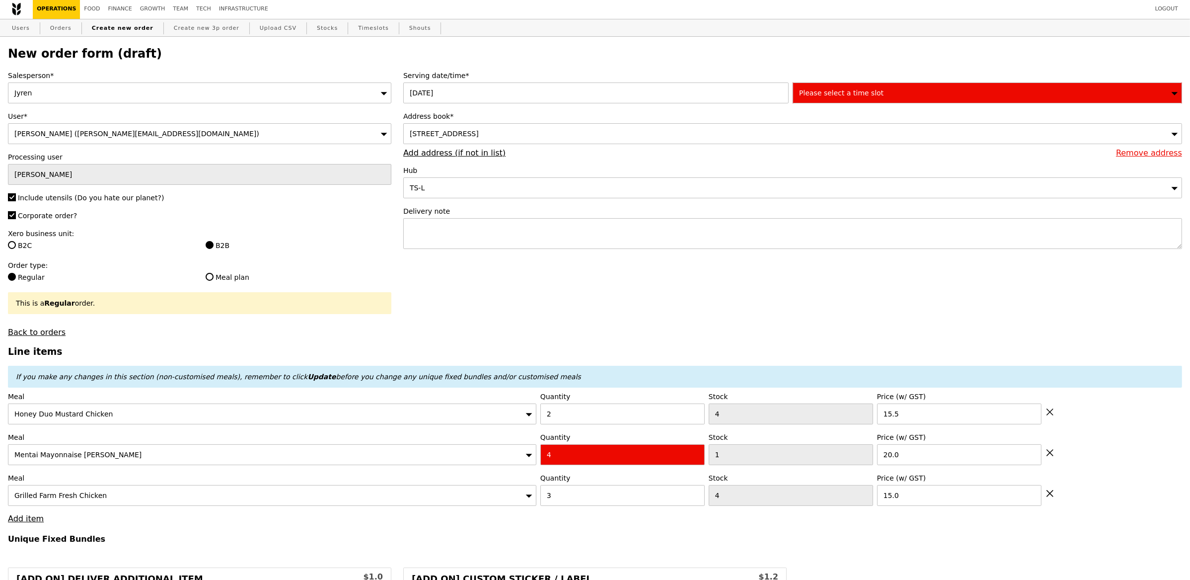
type input "Loading..."
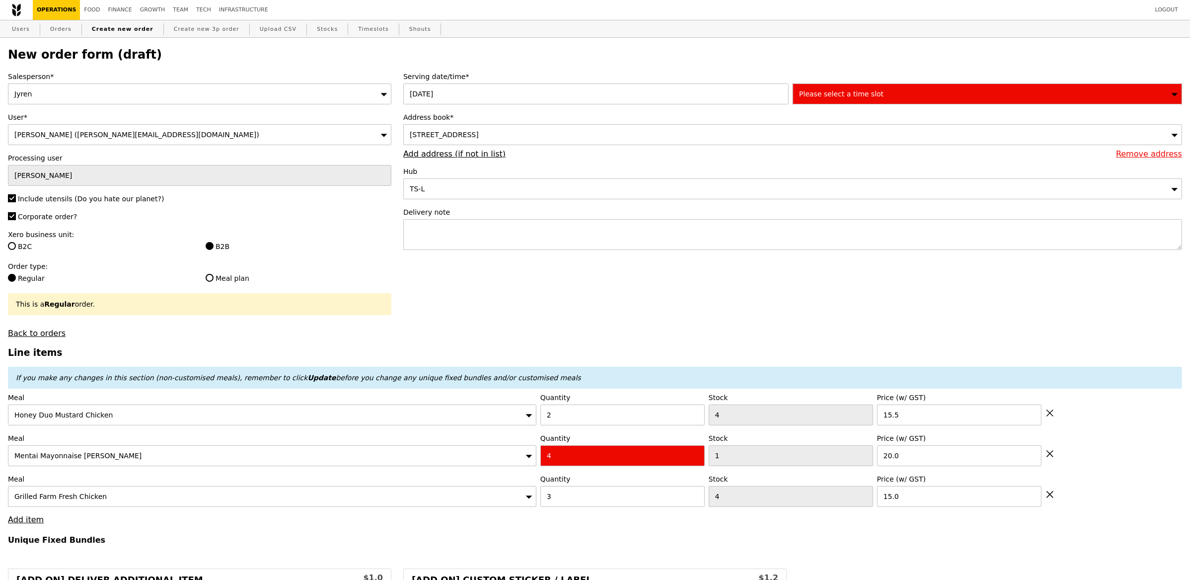
type input "156.00"
type input "161.90"
click at [877, 90] on div "Please select a time slot" at bounding box center [987, 93] width 389 height 21
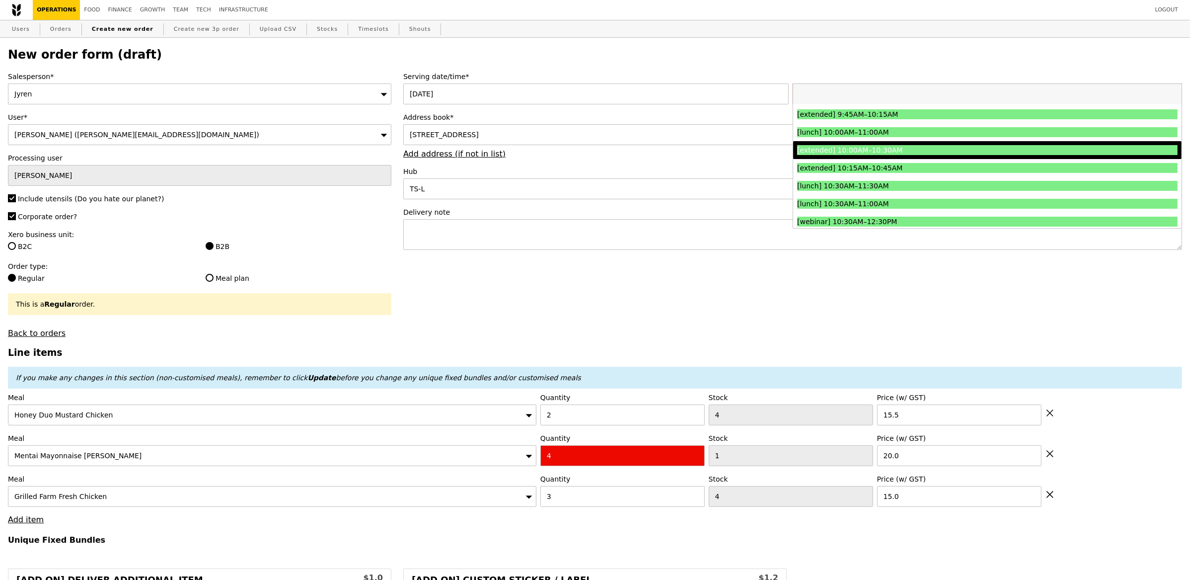
scroll to position [187, 0]
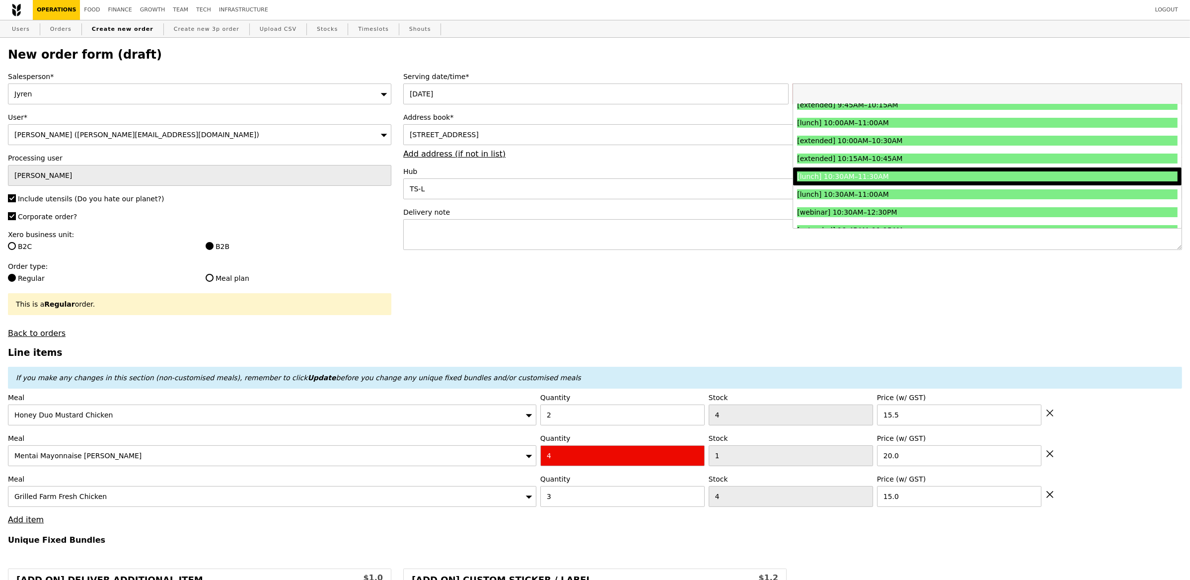
click at [910, 178] on div "[lunch] 10:30AM–11:30AM" at bounding box center [940, 176] width 286 height 10
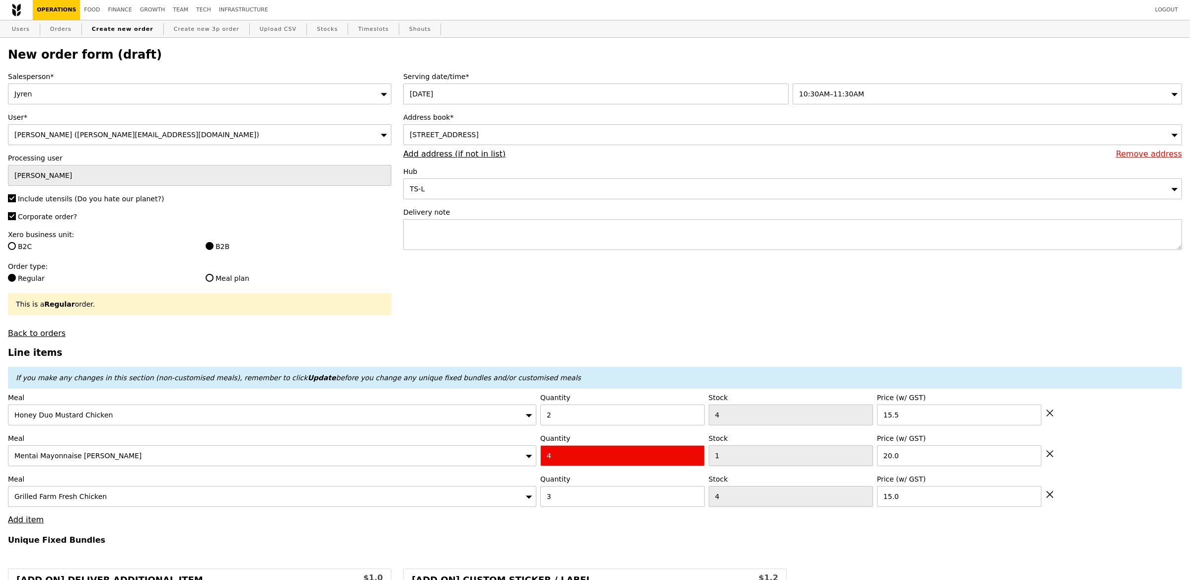
type input "Confirm anyway"
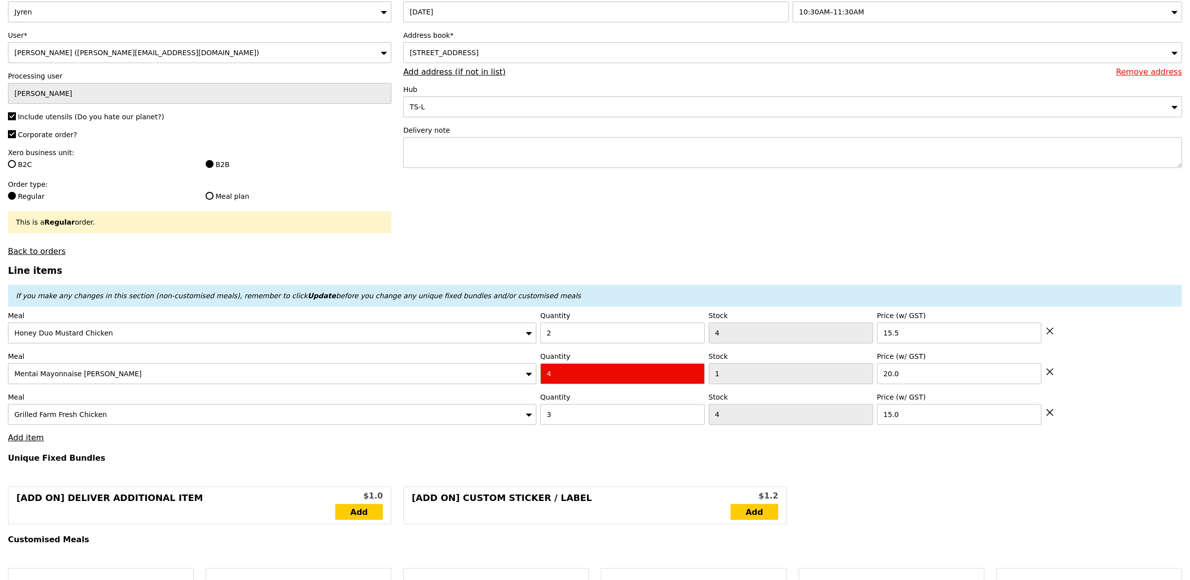
scroll to position [82, 0]
click at [33, 437] on link "Add item" at bounding box center [26, 436] width 36 height 9
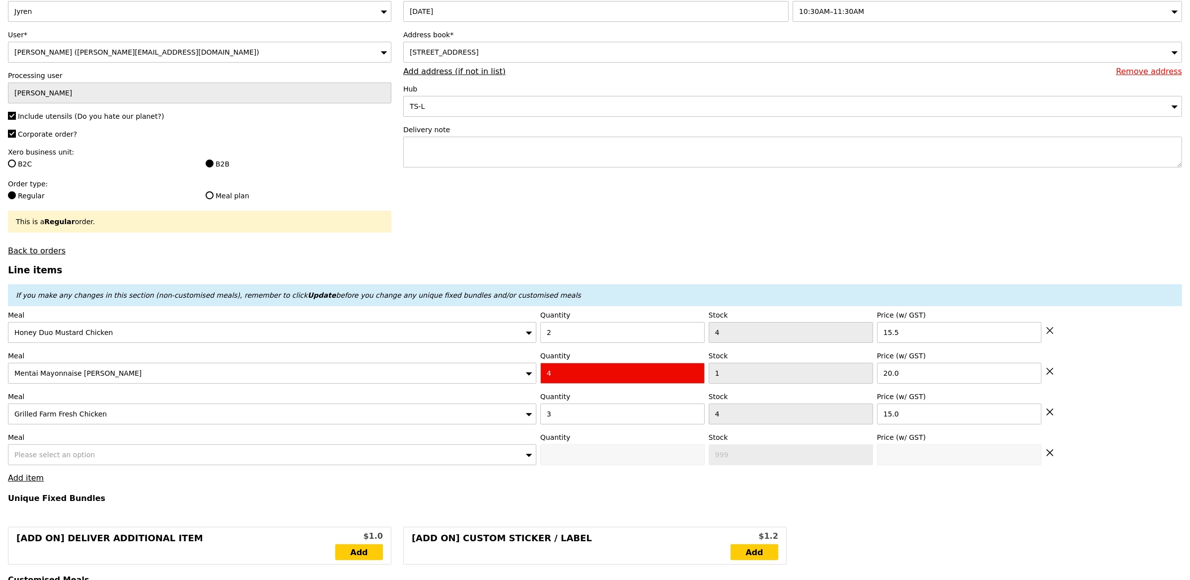
click at [63, 454] on span "Please select an option" at bounding box center [54, 455] width 80 height 8
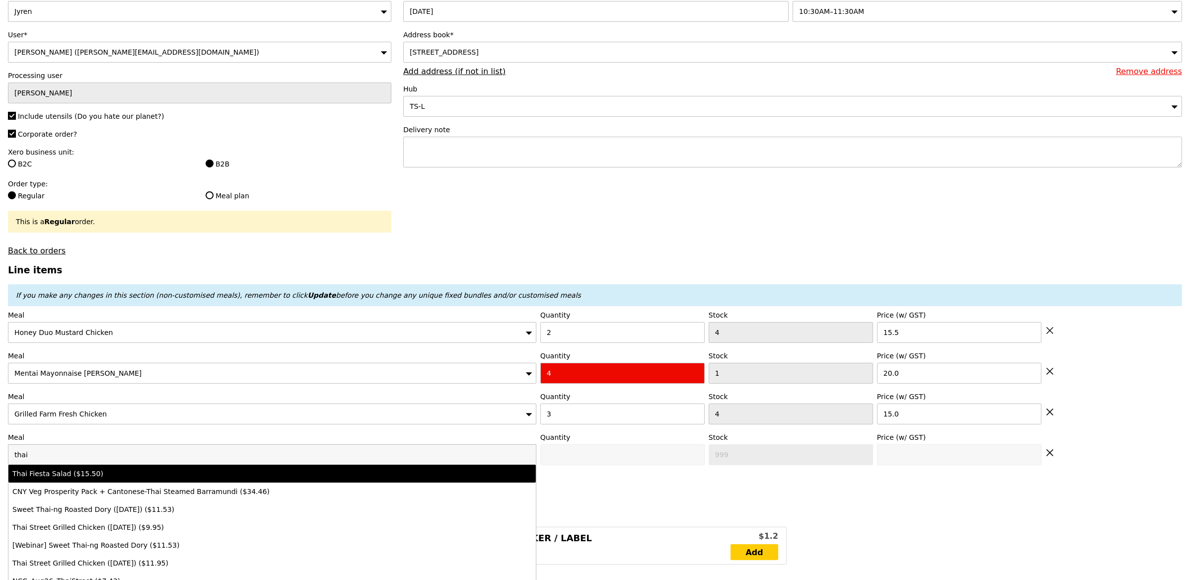
type input "thai"
click at [117, 481] on li "Thai Fiesta Salad ($15.50)" at bounding box center [272, 473] width 528 height 18
type input "0"
type input "5"
type input "15.5"
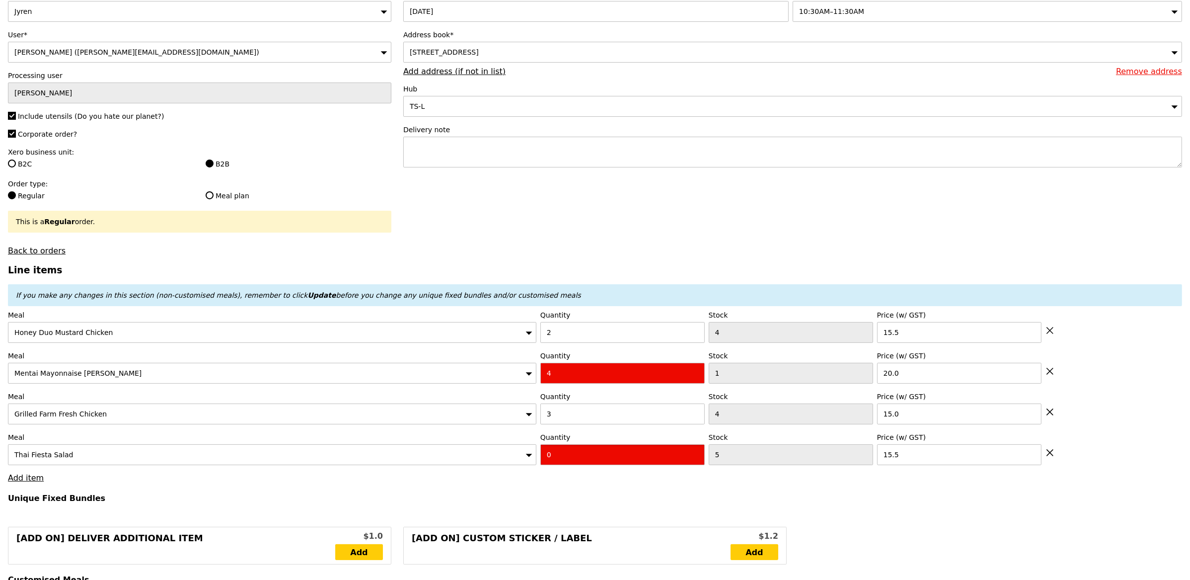
drag, startPoint x: 554, startPoint y: 459, endPoint x: 521, endPoint y: 457, distance: 33.4
click at [541, 457] on input "0" at bounding box center [622, 454] width 164 height 21
type input "1"
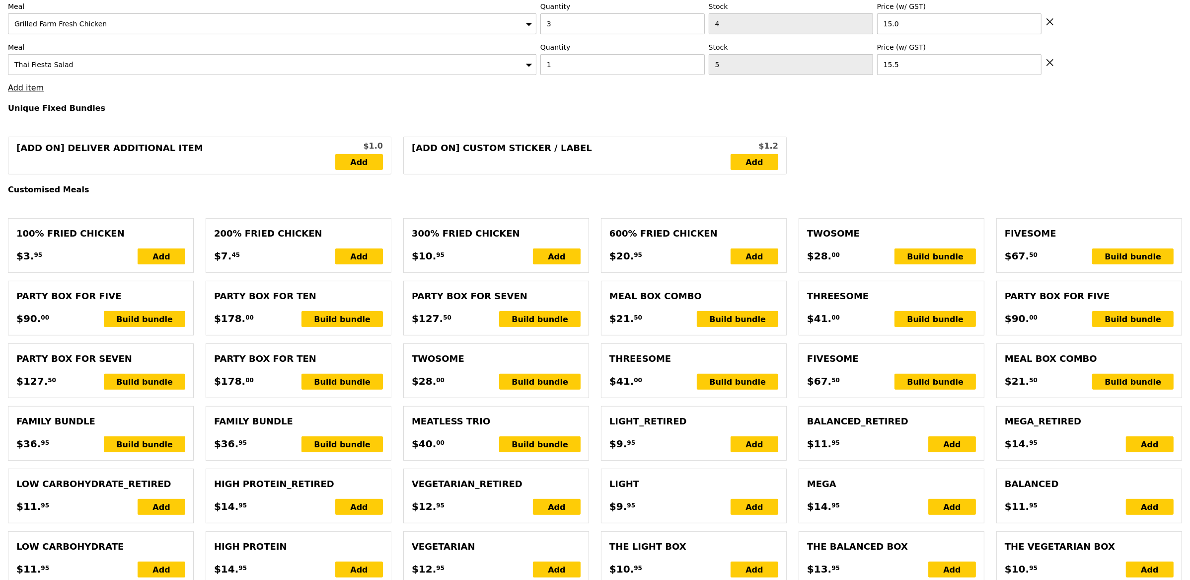
type input "Loading..."
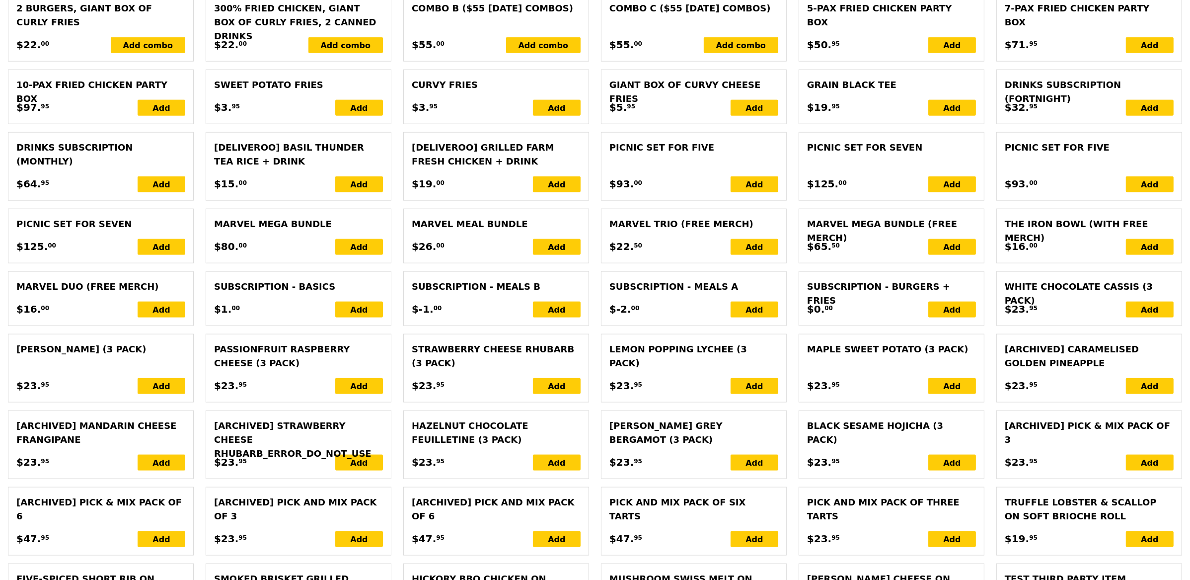
type input "171.50"
type input "177.40"
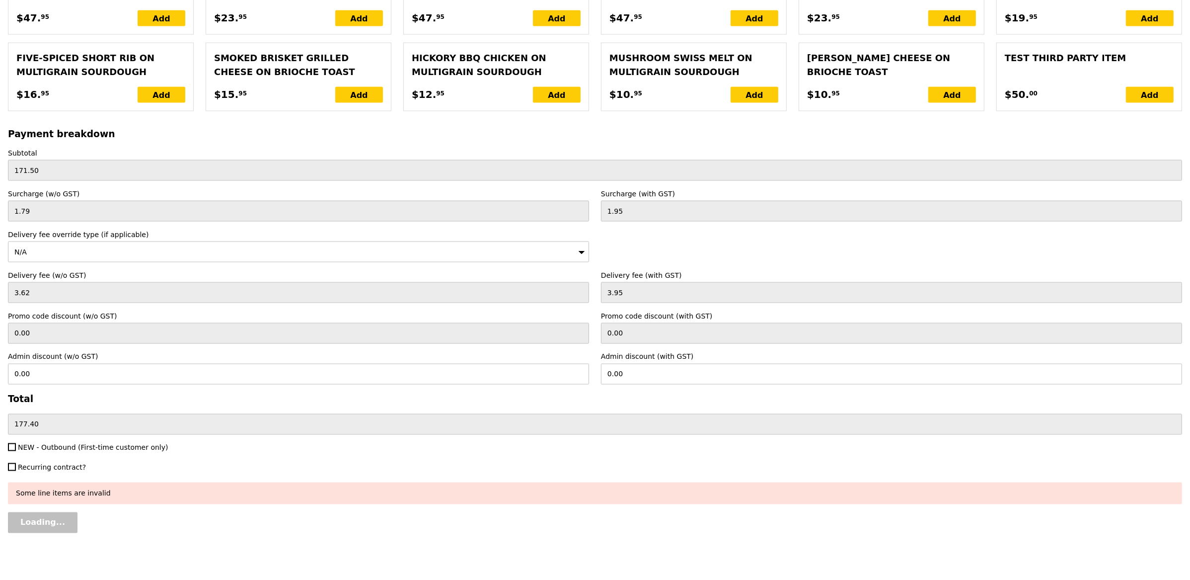
type input "Confirm"
type input "485"
type input "497"
type input "491"
type input "499"
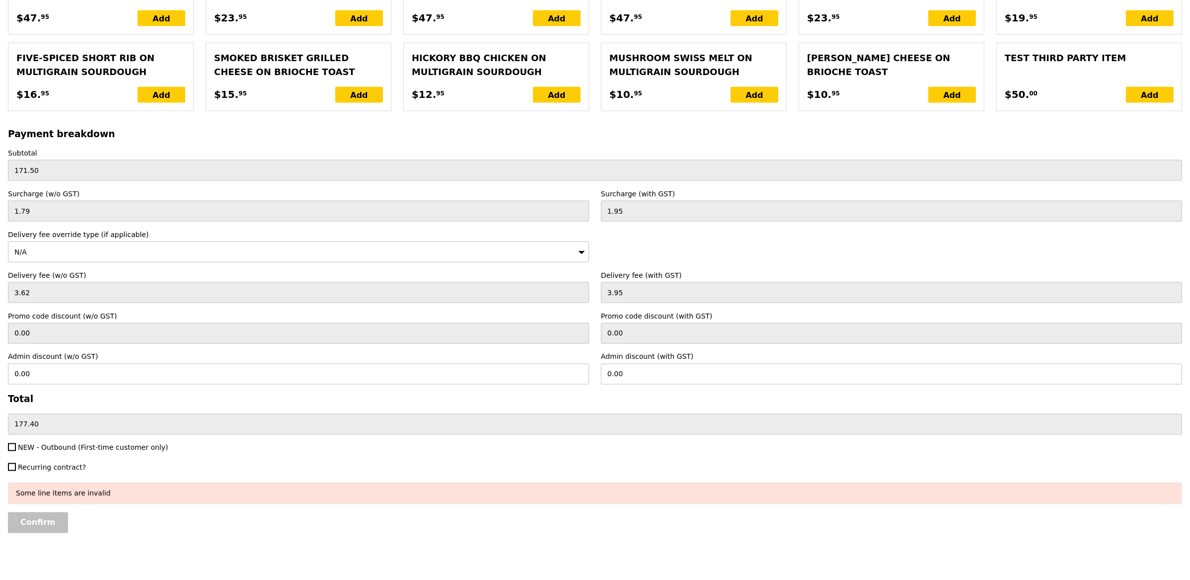
scroll to position [2039, 0]
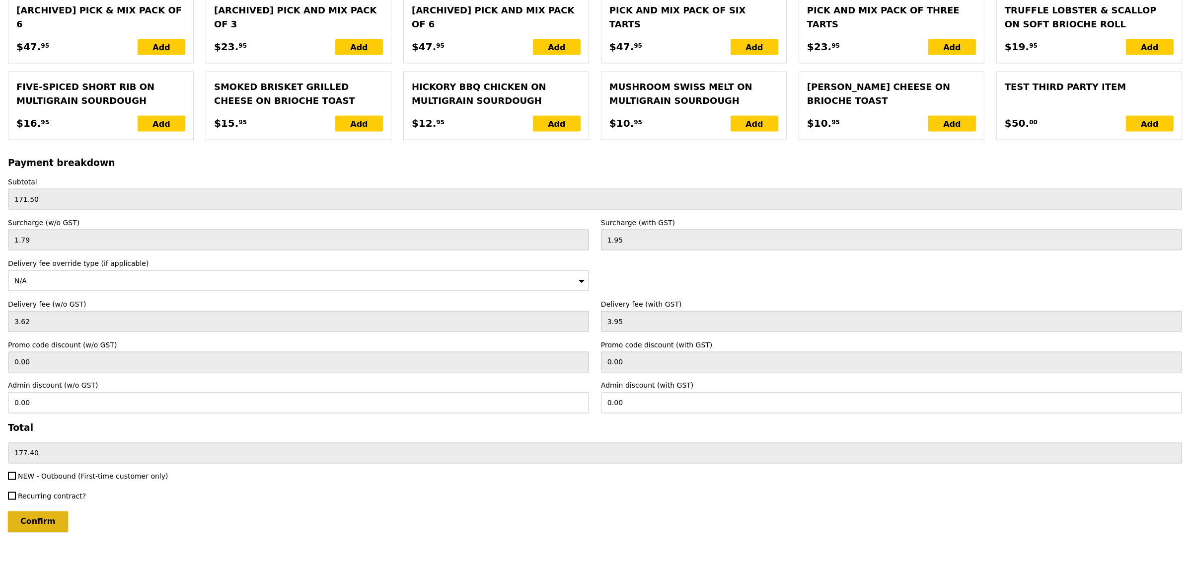
click at [38, 519] on input "Confirm" at bounding box center [38, 521] width 60 height 21
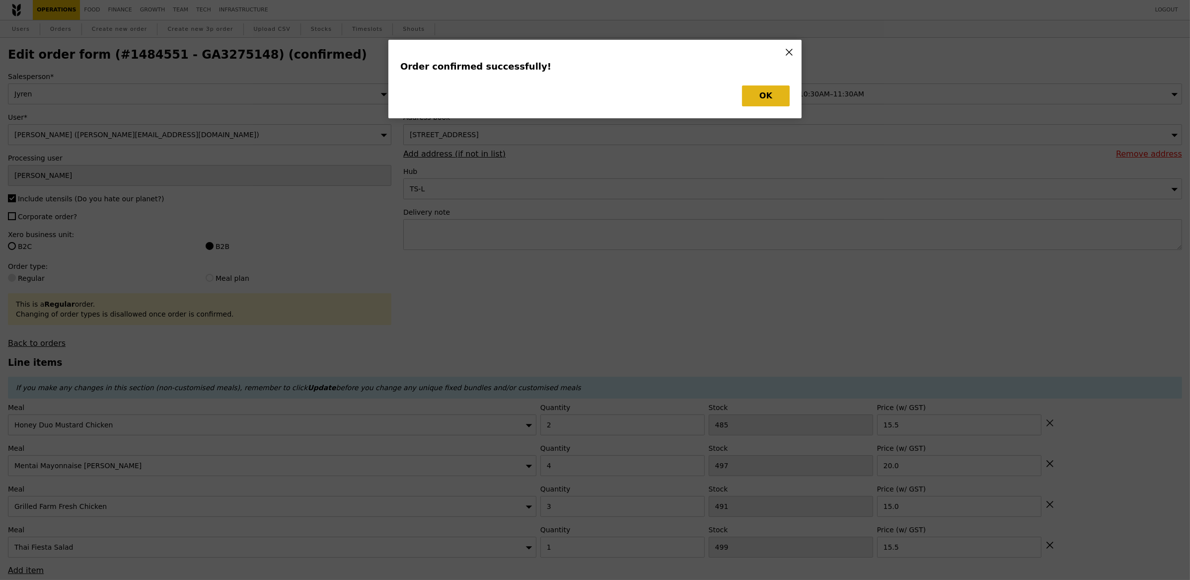
click at [748, 93] on button "OK" at bounding box center [766, 95] width 48 height 21
type input "Loading..."
checkbox input "false"
type input "1"
type input "499"
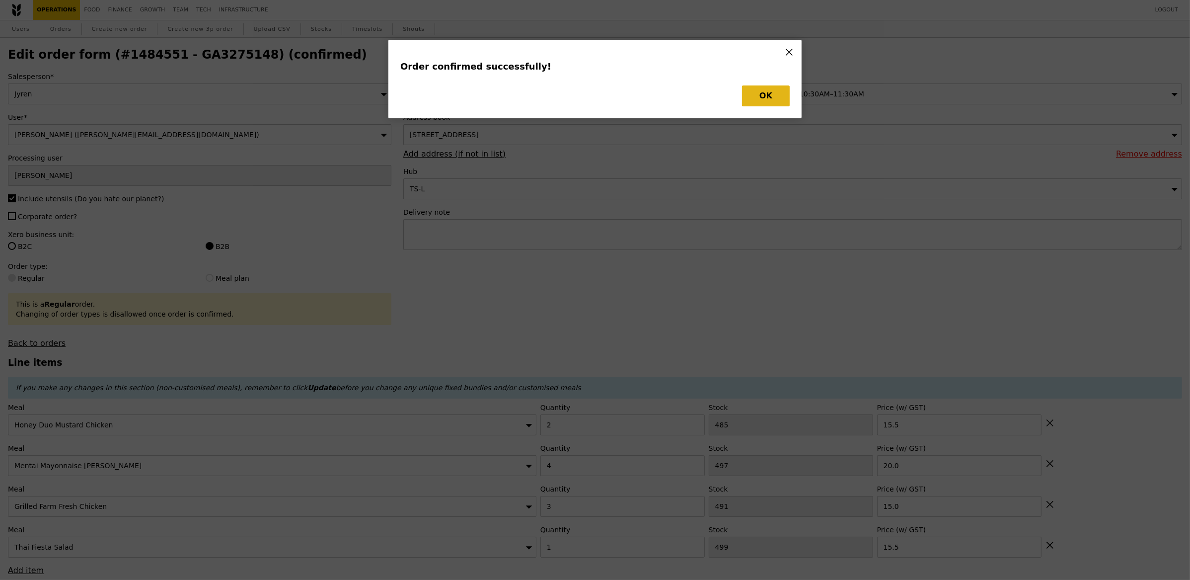
type input "15.50"
type input "3"
type input "491"
type input "15.00"
type input "4"
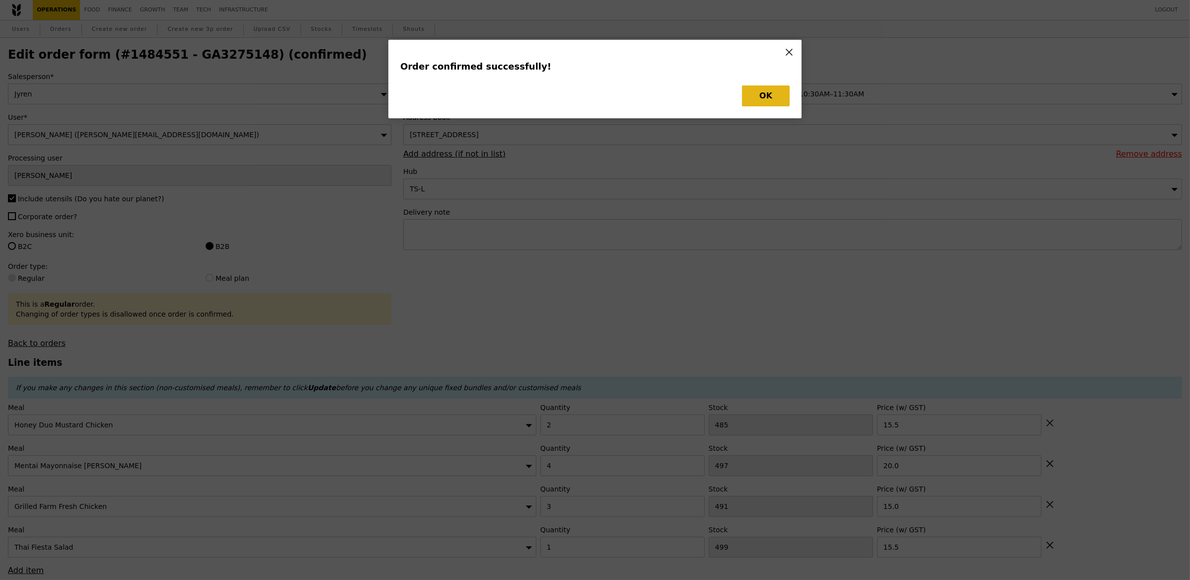
type input "497"
type input "20.00"
type input "2"
type input "485"
type input "15.50"
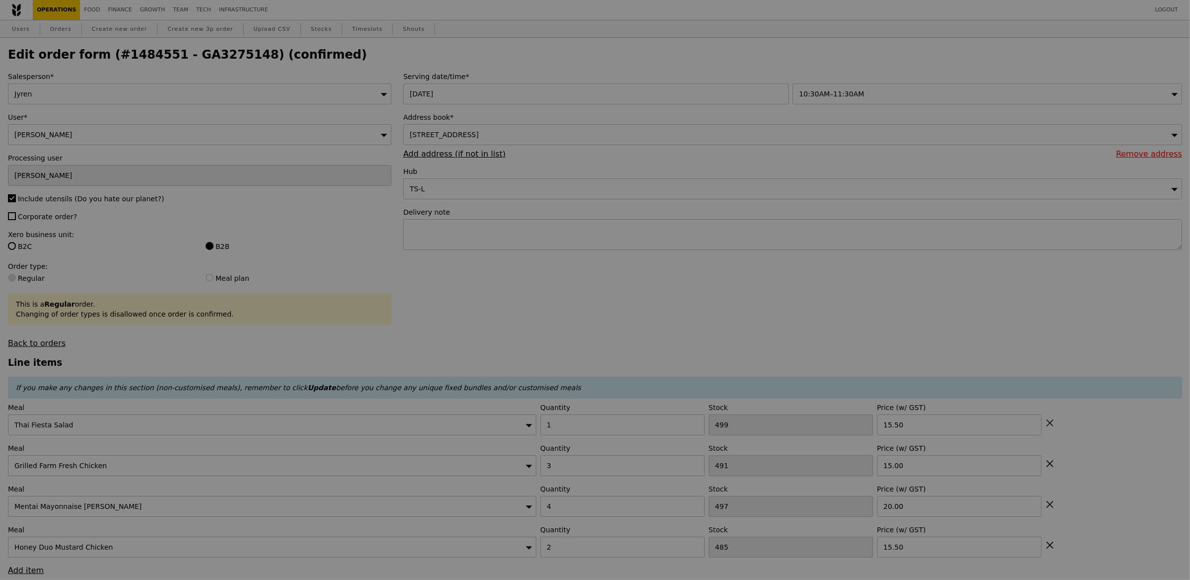
type input "498"
type input "488"
type input "493"
type input "483"
type input "Update"
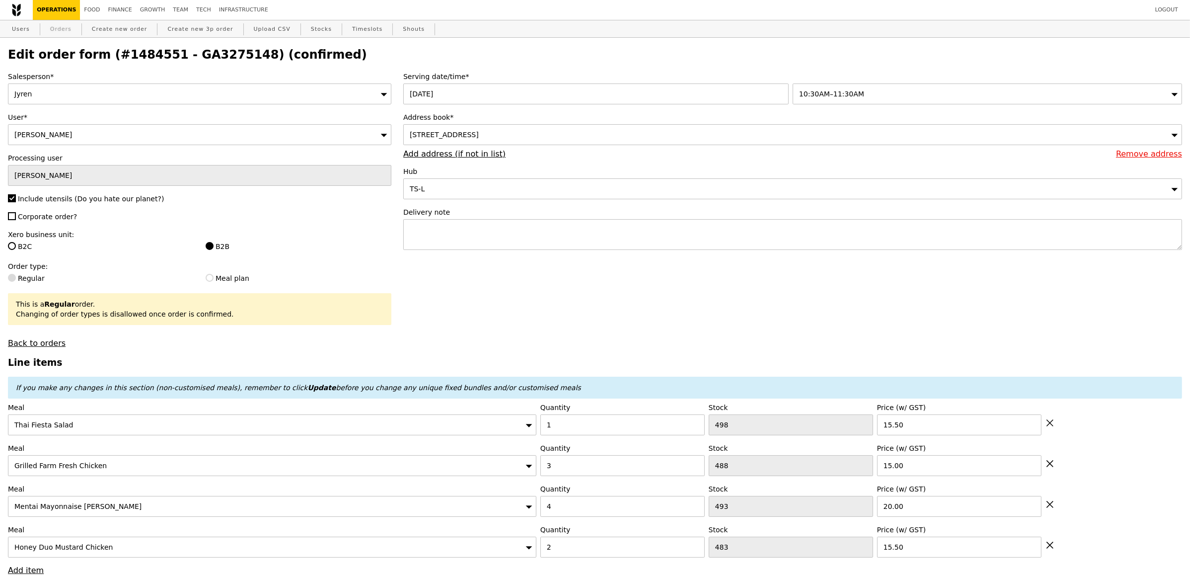
click at [68, 30] on link "Orders" at bounding box center [60, 29] width 29 height 18
select select "100"
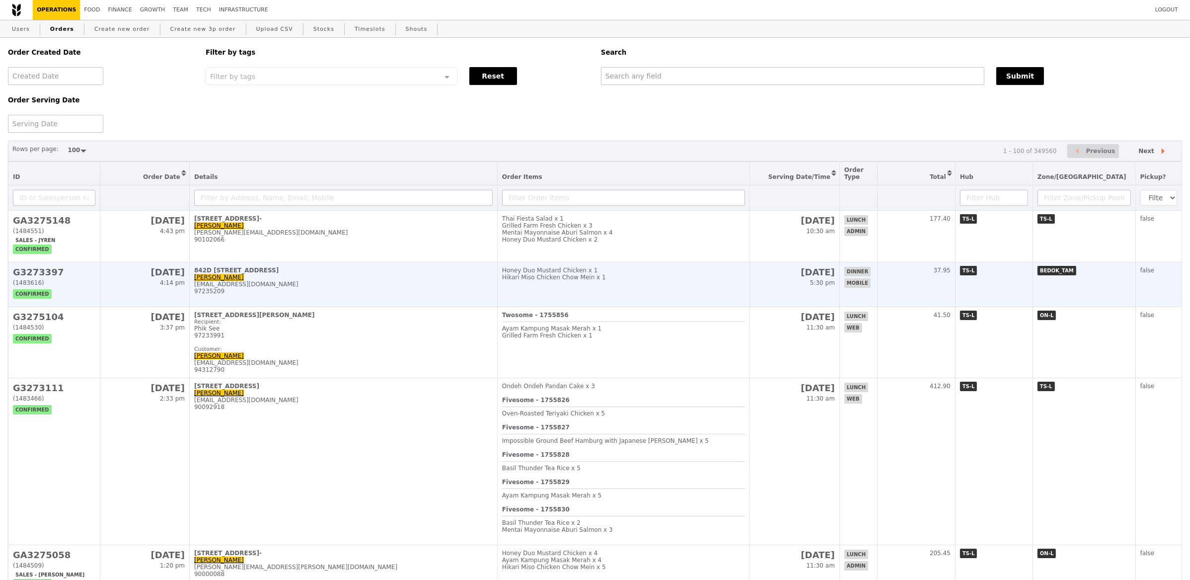
click at [473, 291] on div "97235209" at bounding box center [343, 291] width 299 height 7
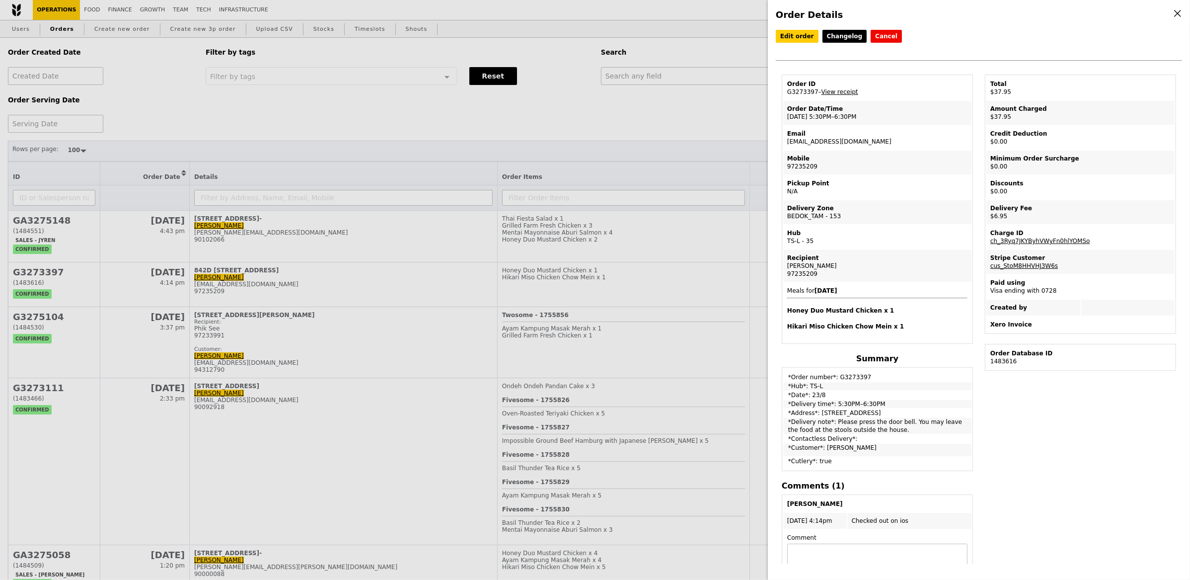
click at [376, 233] on div "Order Details Edit order Changelog Cancel Order ID G3273397 – View receipt Orde…" at bounding box center [595, 290] width 1190 height 580
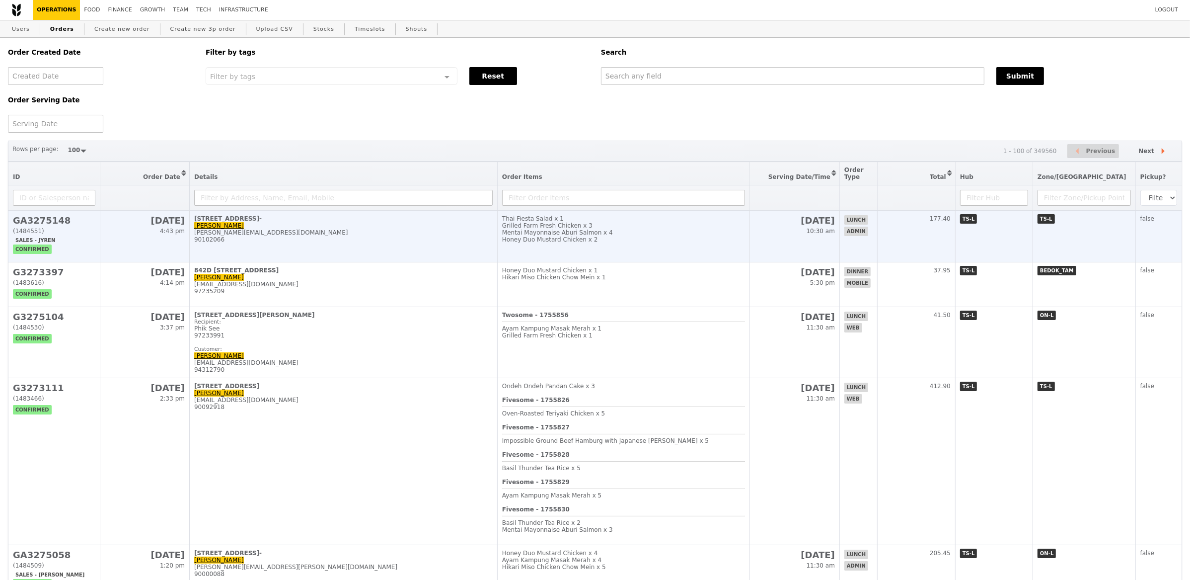
click at [420, 249] on td "[STREET_ADDRESS]- [PERSON_NAME] [PERSON_NAME][EMAIL_ADDRESS][DOMAIN_NAME] 90102…" at bounding box center [344, 237] width 308 height 52
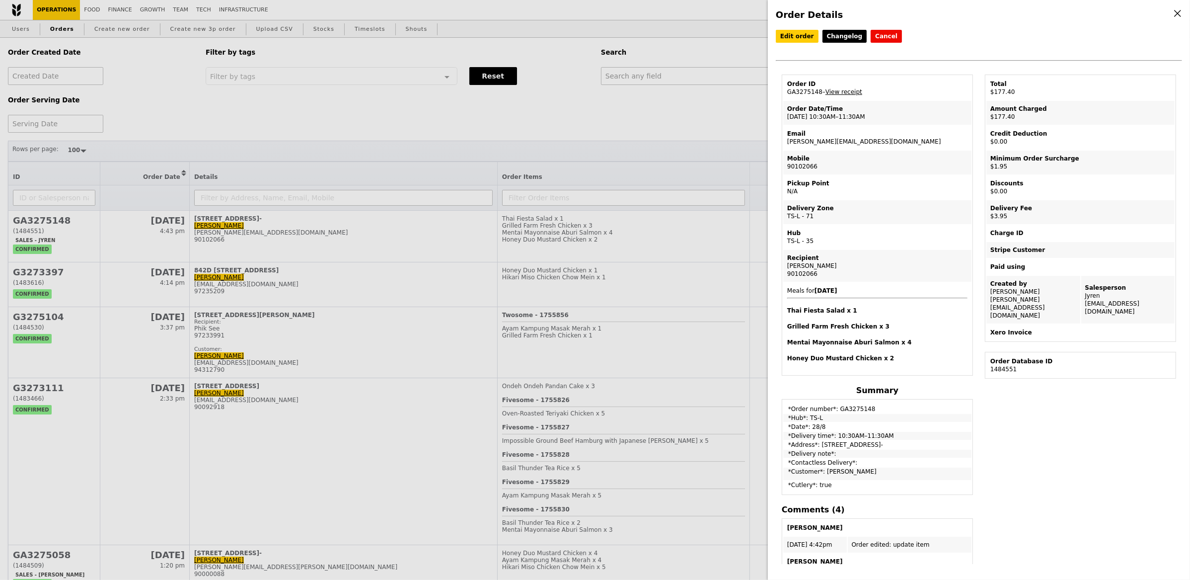
drag, startPoint x: 818, startPoint y: 90, endPoint x: 784, endPoint y: 90, distance: 34.3
click at [784, 90] on td "Order ID GA3275148 – View receipt" at bounding box center [877, 88] width 188 height 24
copy td "GA3275148"
click at [643, 98] on div "Order Details Edit order Changelog Cancel Order ID GA3275148 – View receipt Ord…" at bounding box center [595, 290] width 1190 height 580
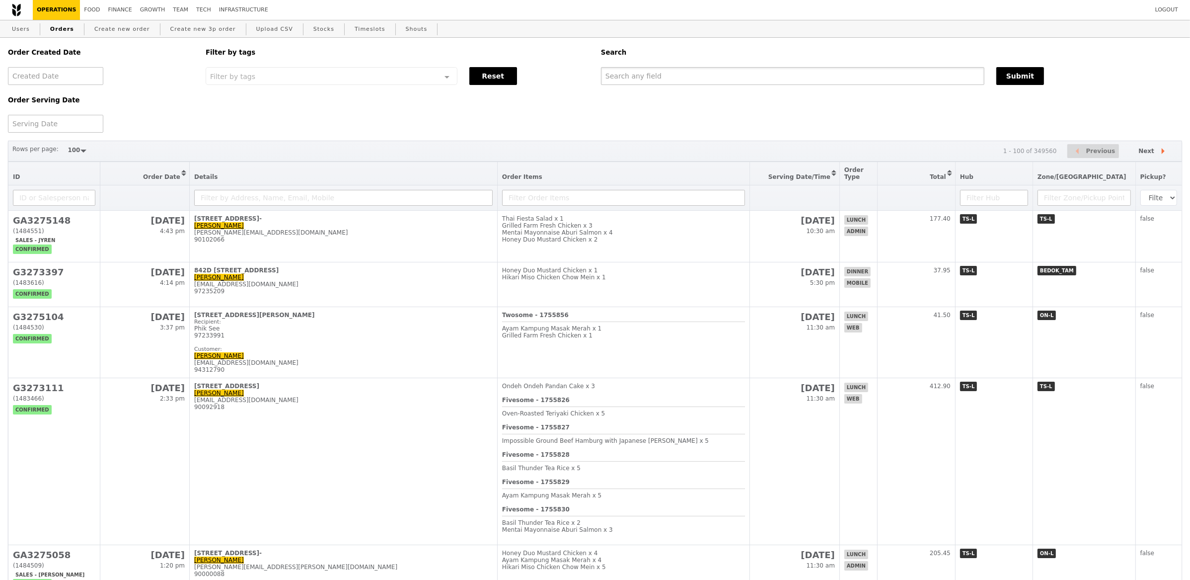
drag, startPoint x: 657, startPoint y: 72, endPoint x: 807, endPoint y: 77, distance: 150.1
click at [657, 71] on input "text" at bounding box center [792, 76] width 383 height 18
paste input "GA3275148"
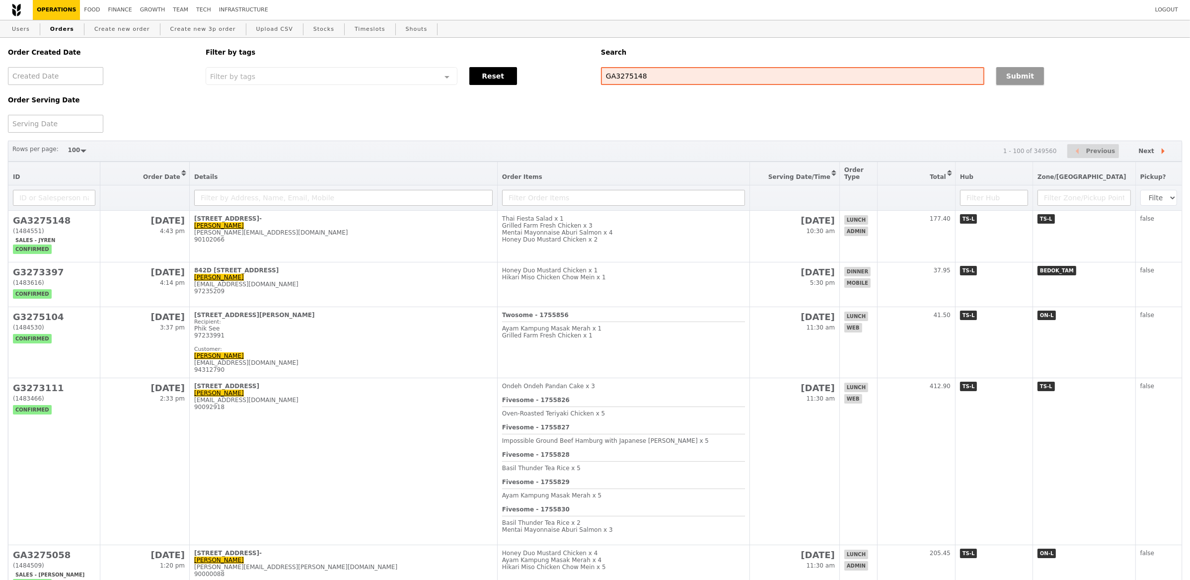
click at [998, 74] on button "Submit" at bounding box center [1020, 76] width 48 height 18
type input "GA3275148"
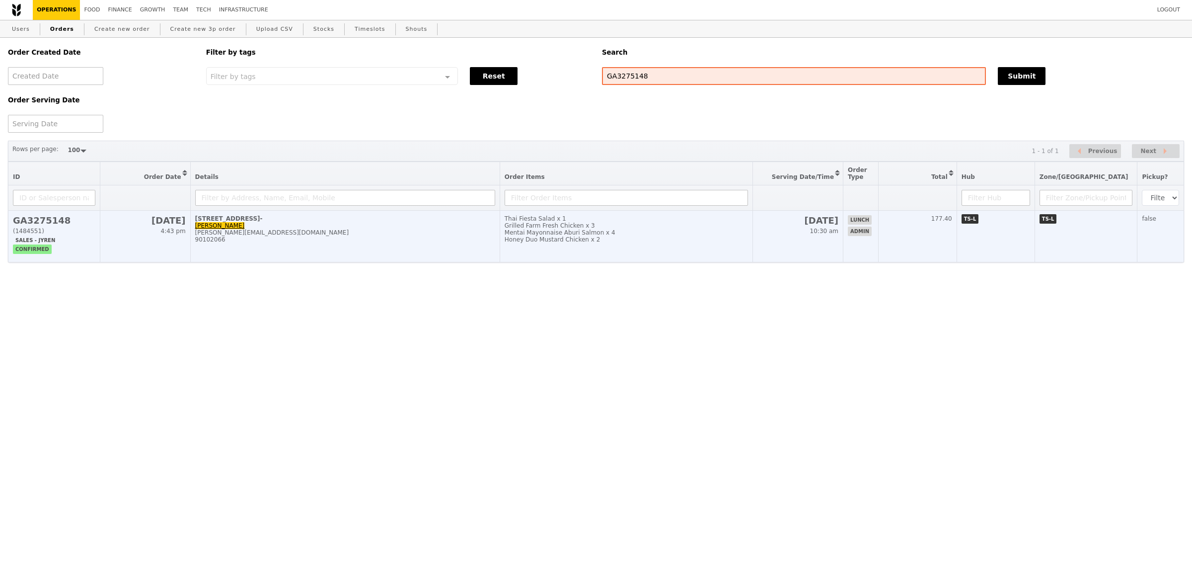
click at [389, 255] on td "[STREET_ADDRESS]- [PERSON_NAME] [PERSON_NAME][EMAIL_ADDRESS][DOMAIN_NAME] 90102…" at bounding box center [344, 237] width 309 height 52
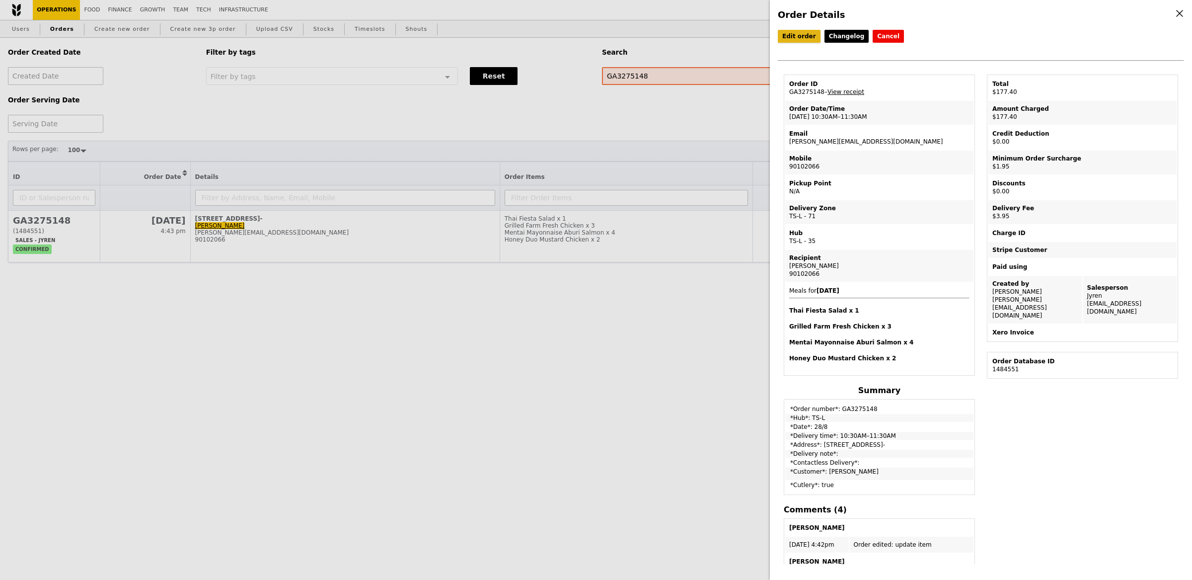
click at [793, 41] on link "Edit order" at bounding box center [799, 36] width 43 height 13
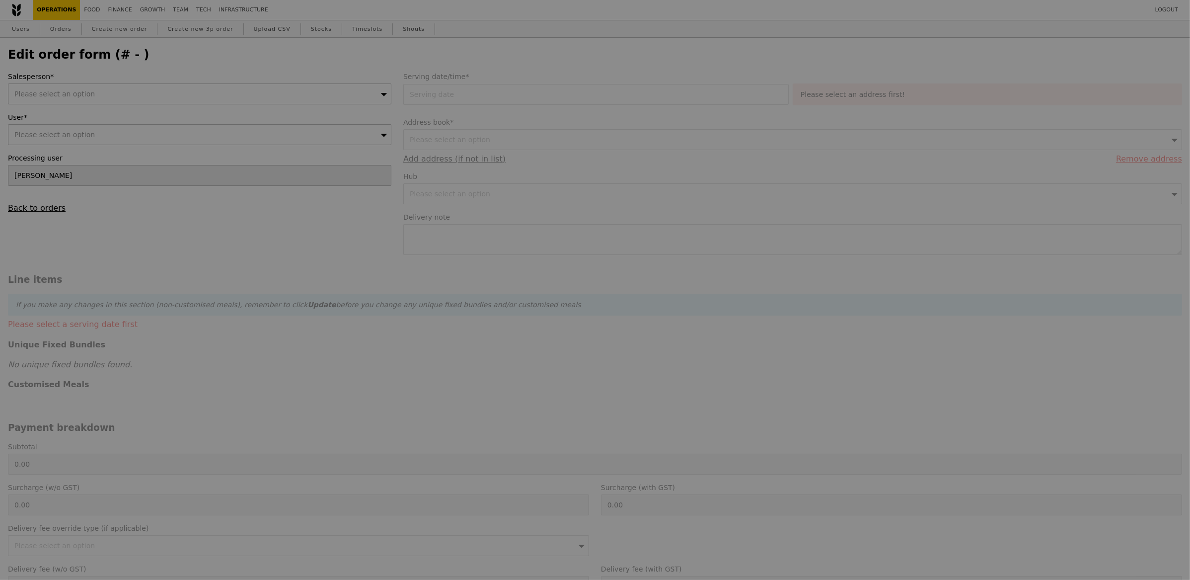
type input "[DATE]"
type input "171.50"
type input "1.79"
type input "1.95"
type input "3.62"
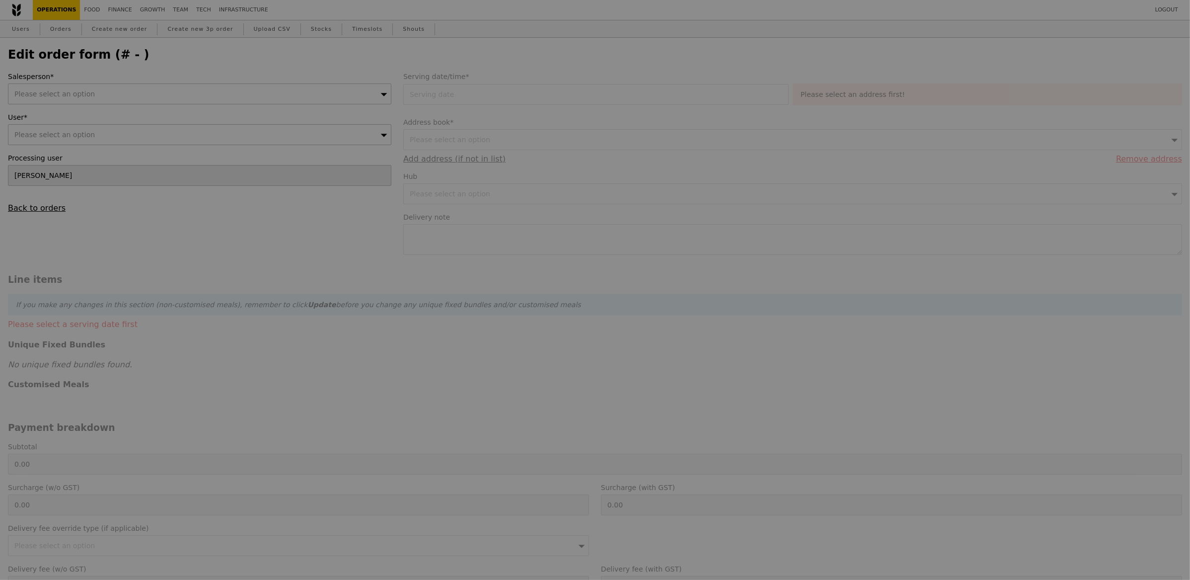
type input "3.95"
type input "177.40"
type input "Loading..."
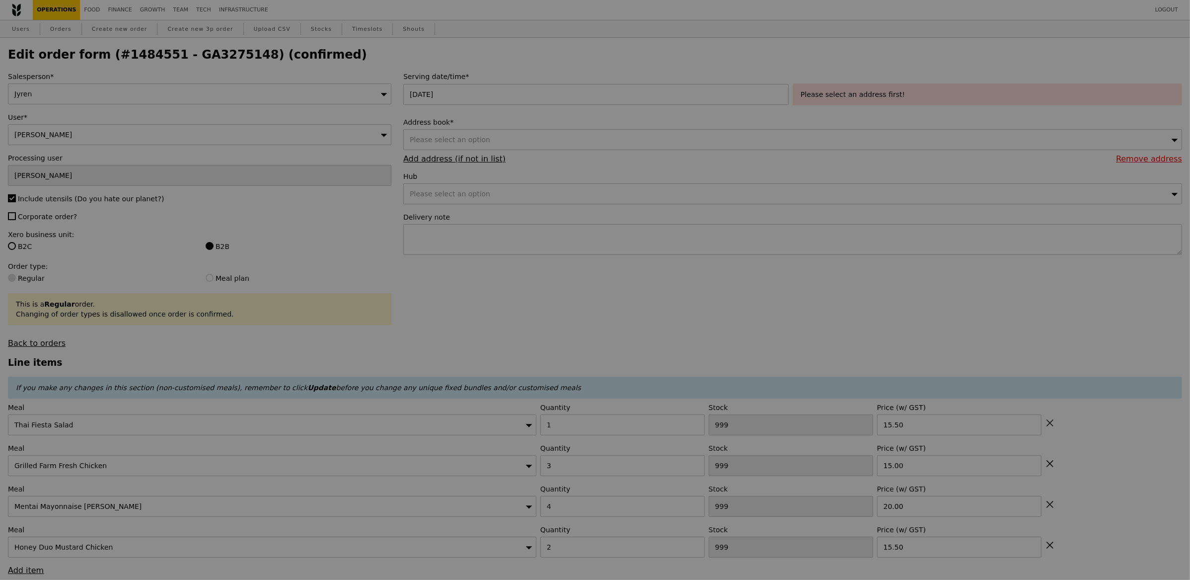
click at [629, 280] on div at bounding box center [595, 290] width 1190 height 580
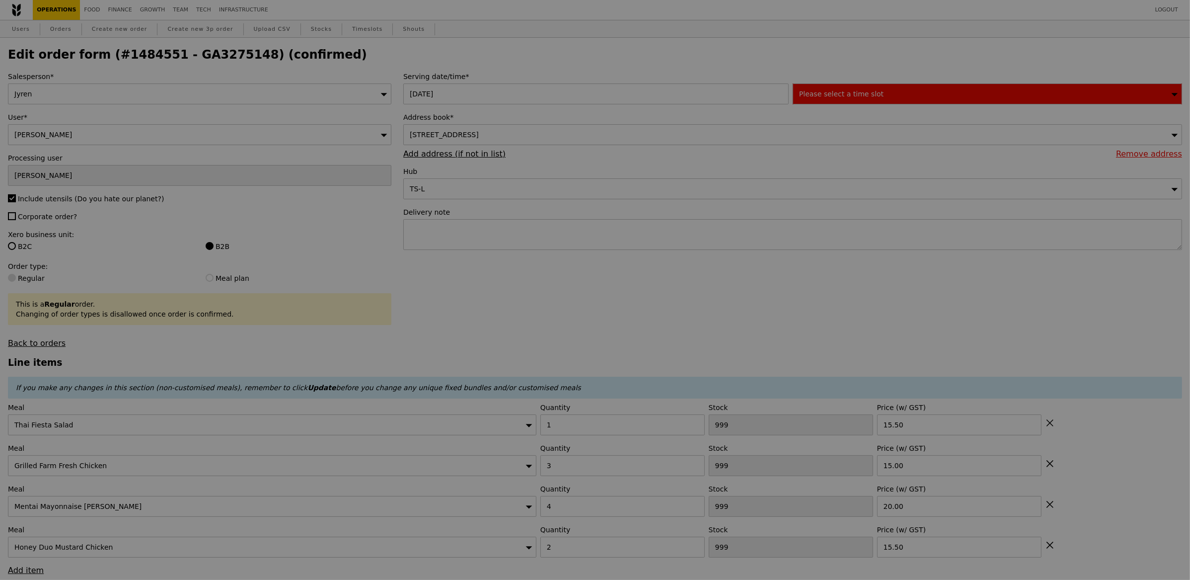
type input "498"
type input "488"
type input "493"
type input "483"
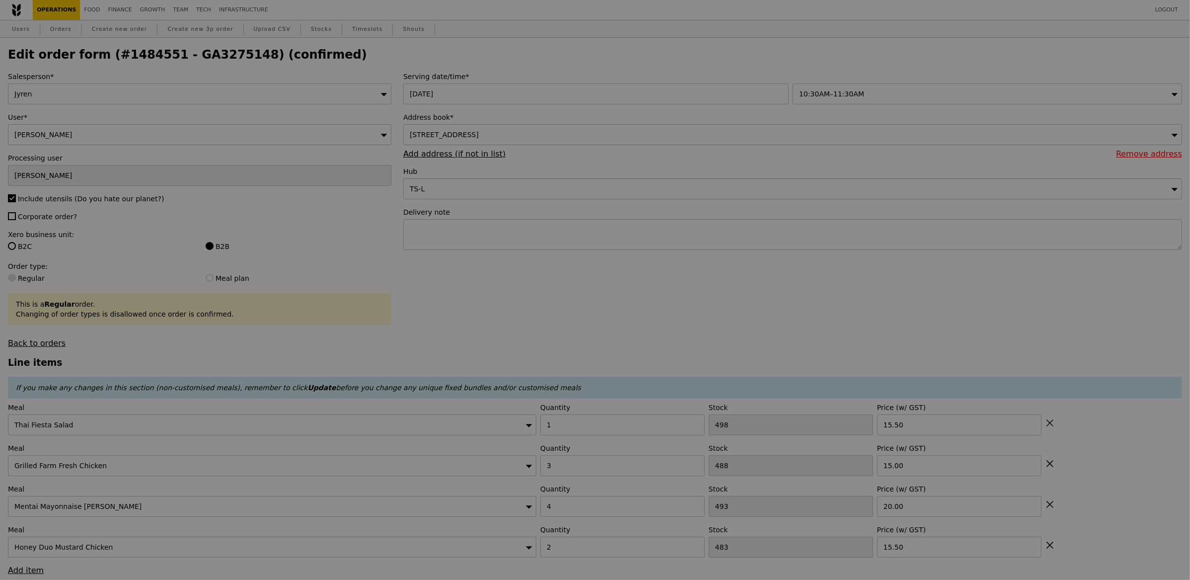
click at [628, 238] on div at bounding box center [595, 290] width 1190 height 580
type input "Update"
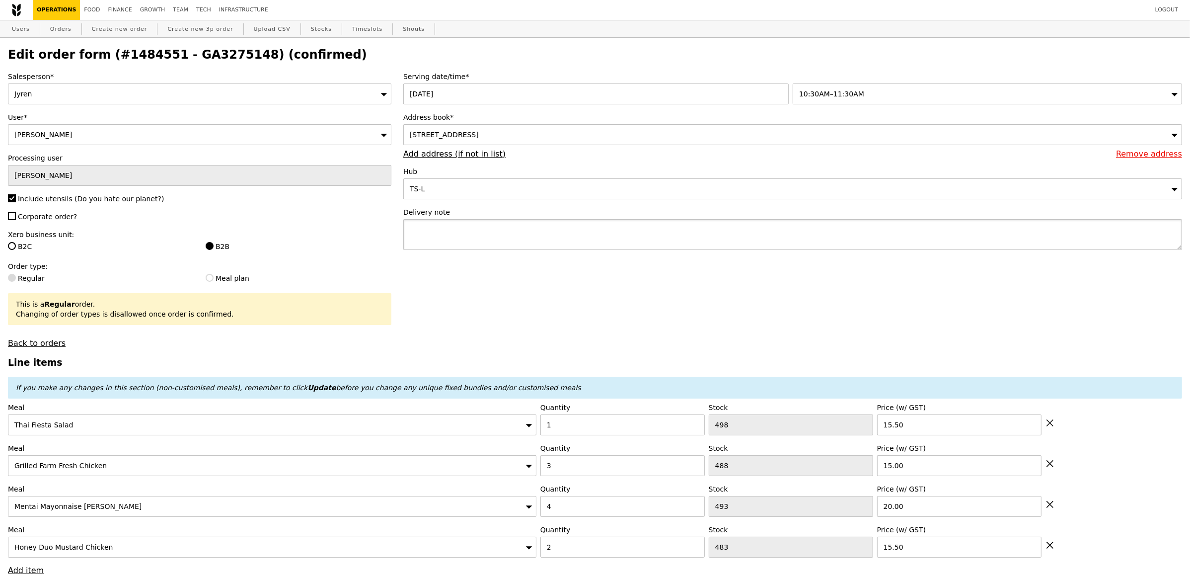
click at [630, 238] on textarea at bounding box center [792, 234] width 779 height 31
click at [631, 232] on textarea at bounding box center [792, 234] width 779 height 31
paste textarea "[PERSON_NAME] (M: [PHONE_NUMBER]) – Please call me when arrive at L17."
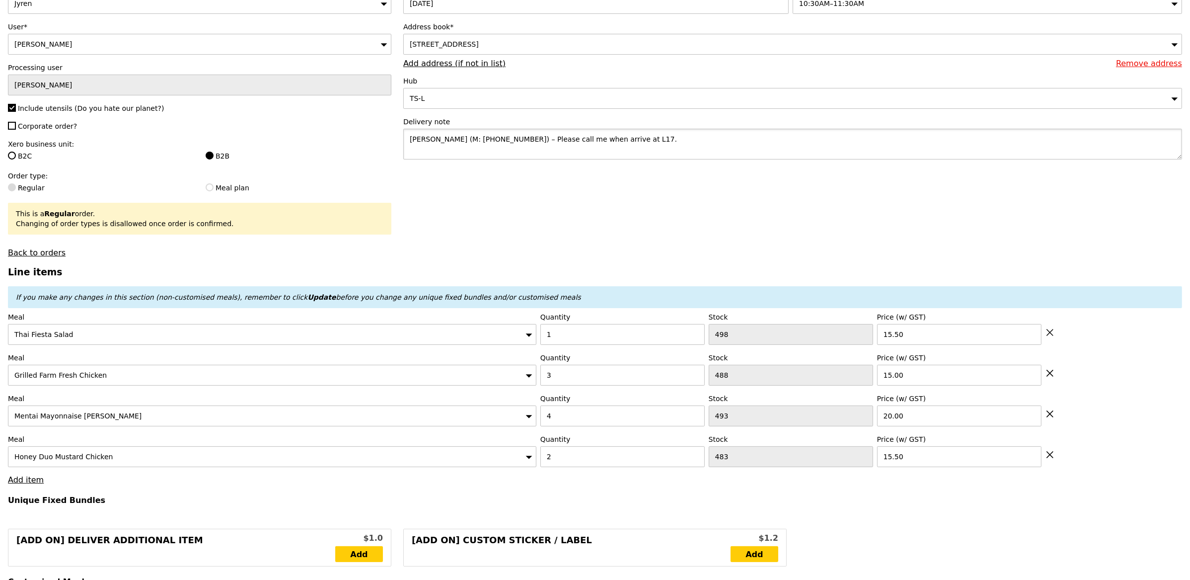
type textarea "[PERSON_NAME] (M: [PHONE_NUMBER]) – Please call me when arrive at L17."
click at [39, 136] on div "Salesperson* Jyren User* [PERSON_NAME] Processing user [PERSON_NAME] Include ut…" at bounding box center [199, 119] width 395 height 276
click at [37, 127] on span "Corporate order?" at bounding box center [47, 126] width 59 height 8
click at [16, 127] on input "Corporate order?" at bounding box center [12, 126] width 8 height 8
checkbox input "true"
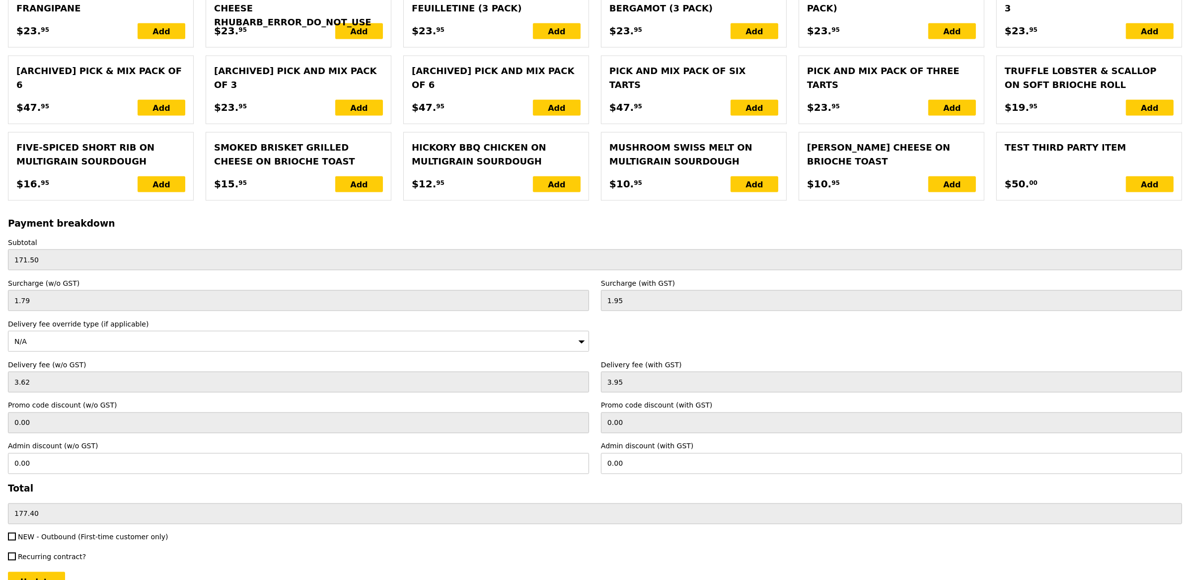
scroll to position [2049, 0]
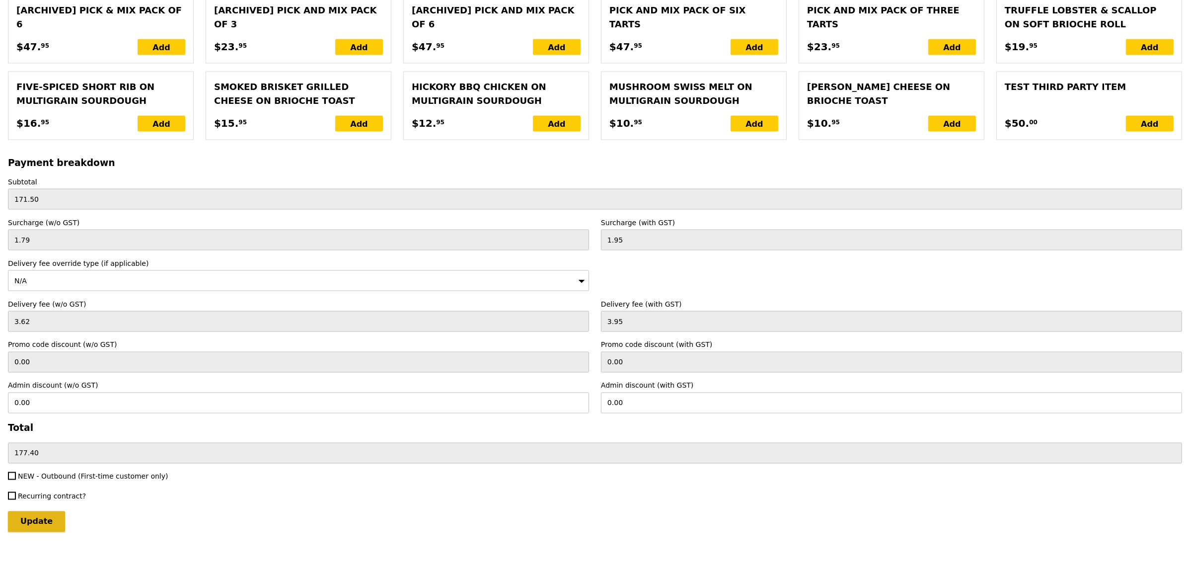
click at [47, 511] on input "Update" at bounding box center [36, 521] width 57 height 21
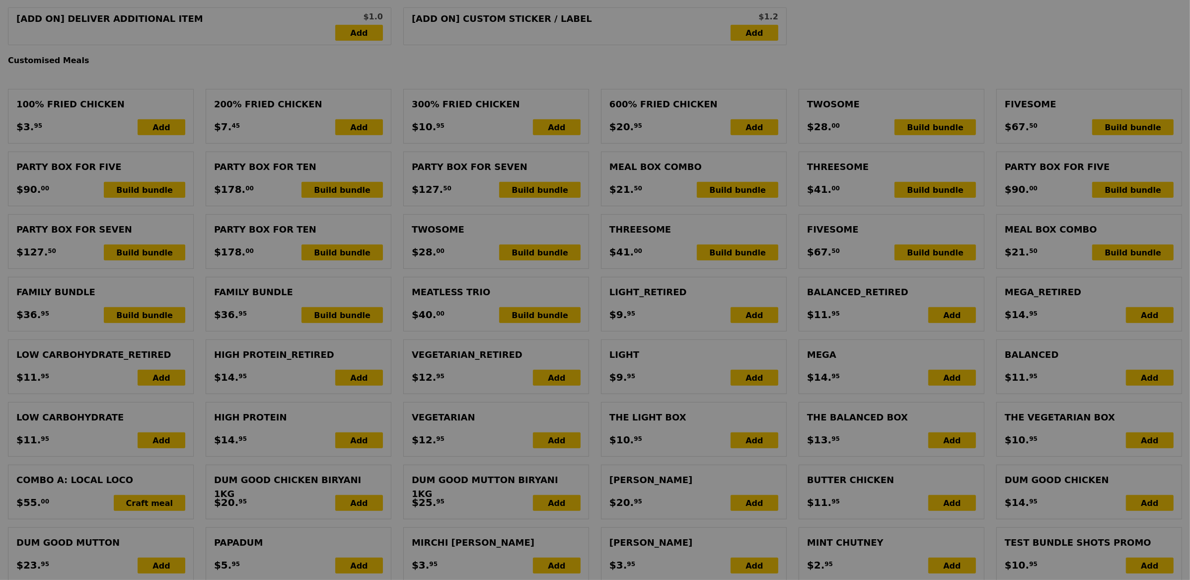
scroll to position [83, 0]
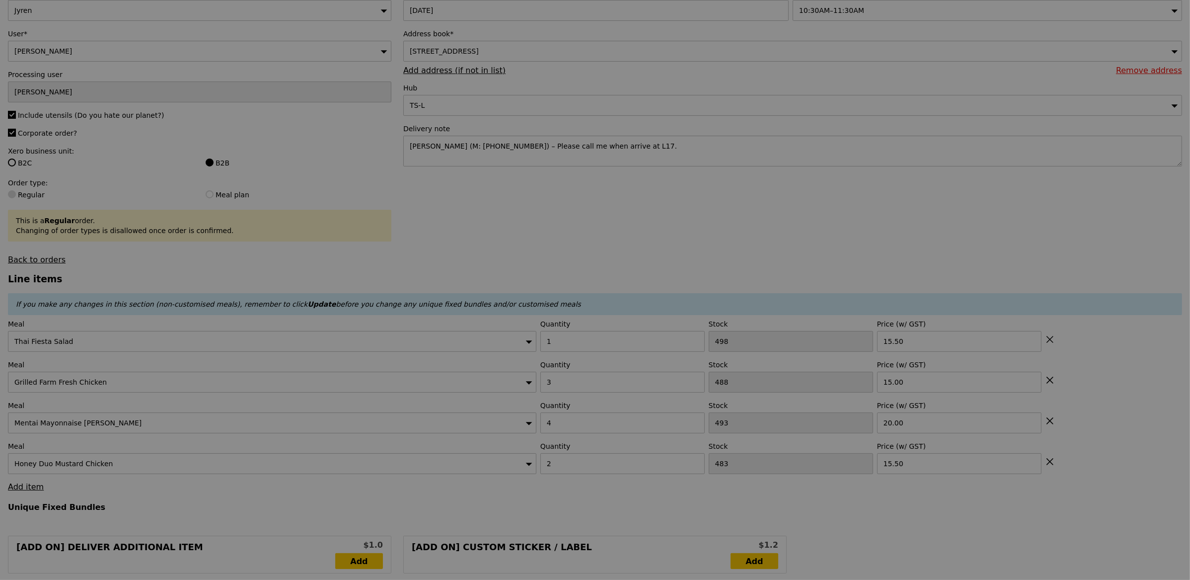
type input "Update"
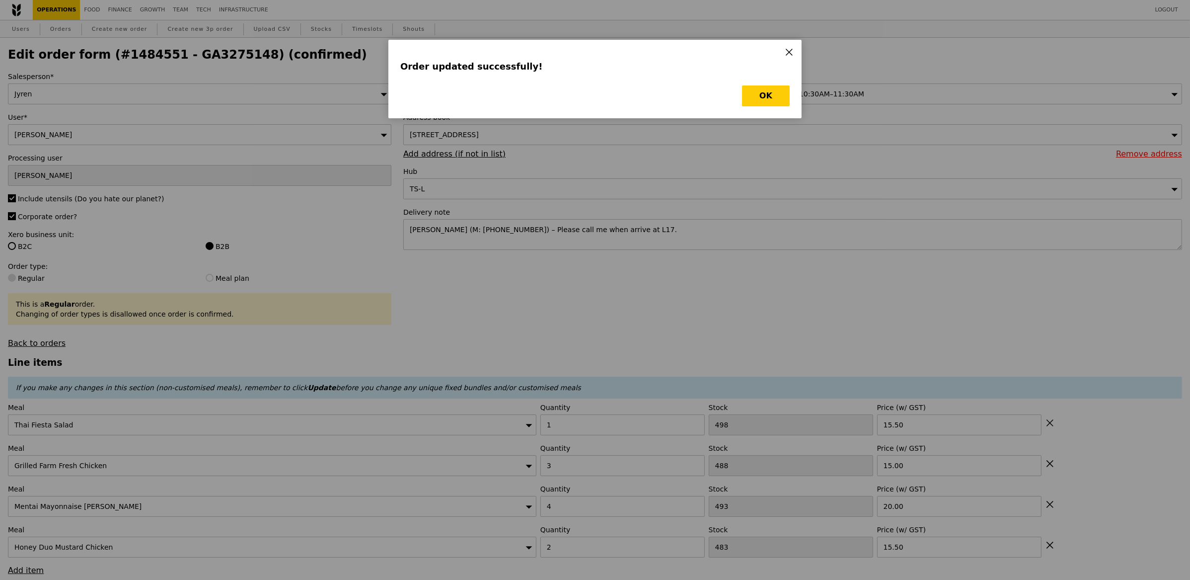
click at [742, 73] on h3 "Order updated successfully!" at bounding box center [594, 67] width 389 height 14
click at [778, 101] on button "OK" at bounding box center [766, 95] width 48 height 21
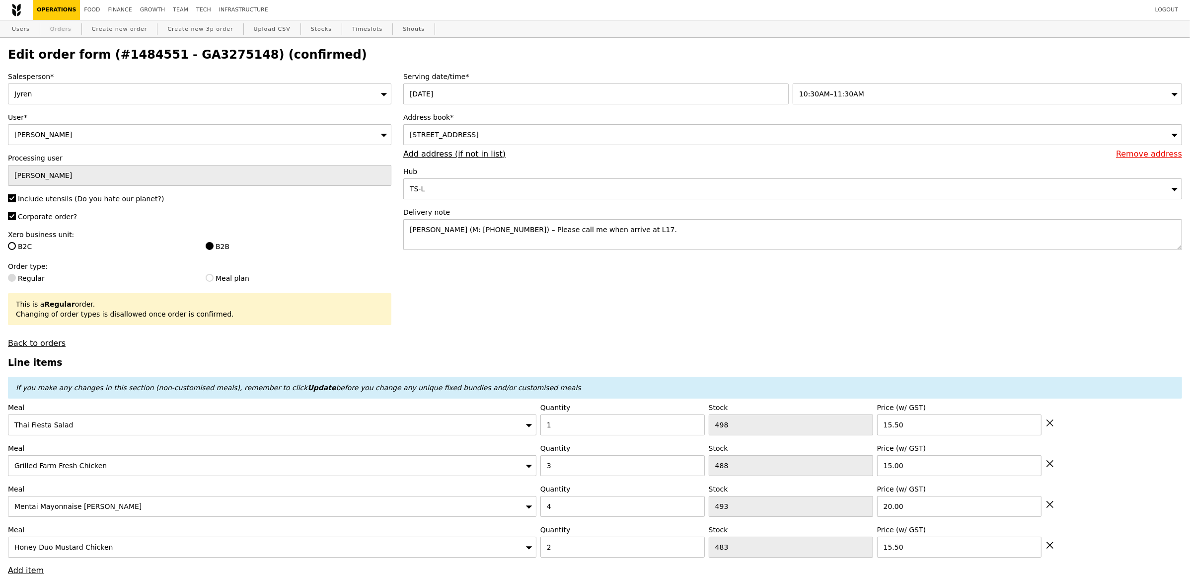
drag, startPoint x: 48, startPoint y: 28, endPoint x: 55, endPoint y: 28, distance: 7.0
click at [49, 28] on link "Orders" at bounding box center [60, 29] width 29 height 18
click at [55, 28] on link "Orders" at bounding box center [60, 29] width 29 height 18
select select "100"
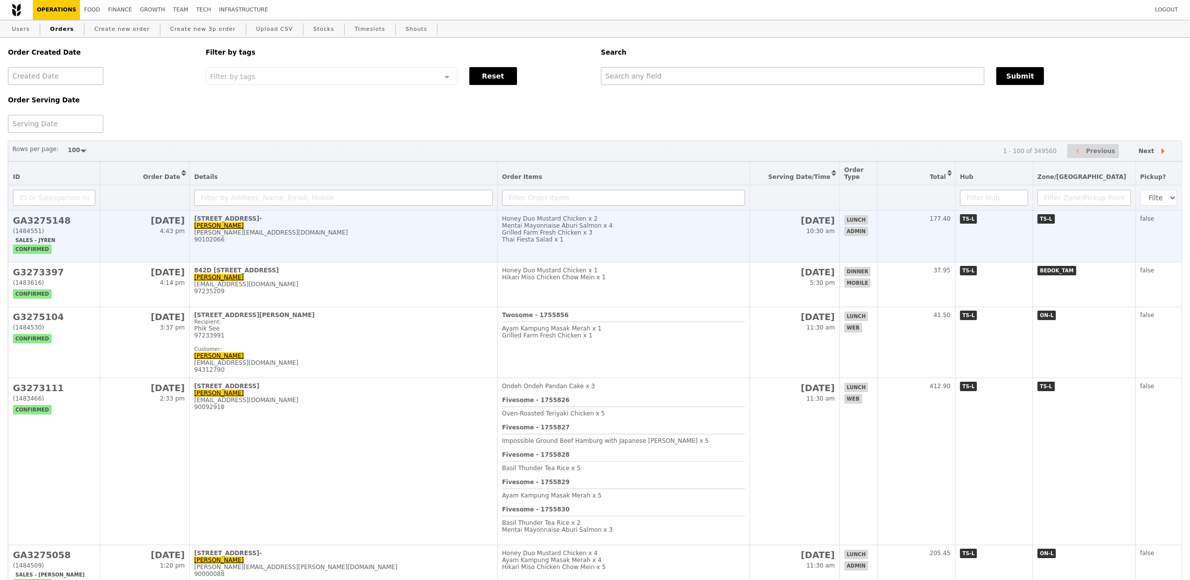
click at [350, 217] on div "[STREET_ADDRESS]-" at bounding box center [343, 218] width 299 height 7
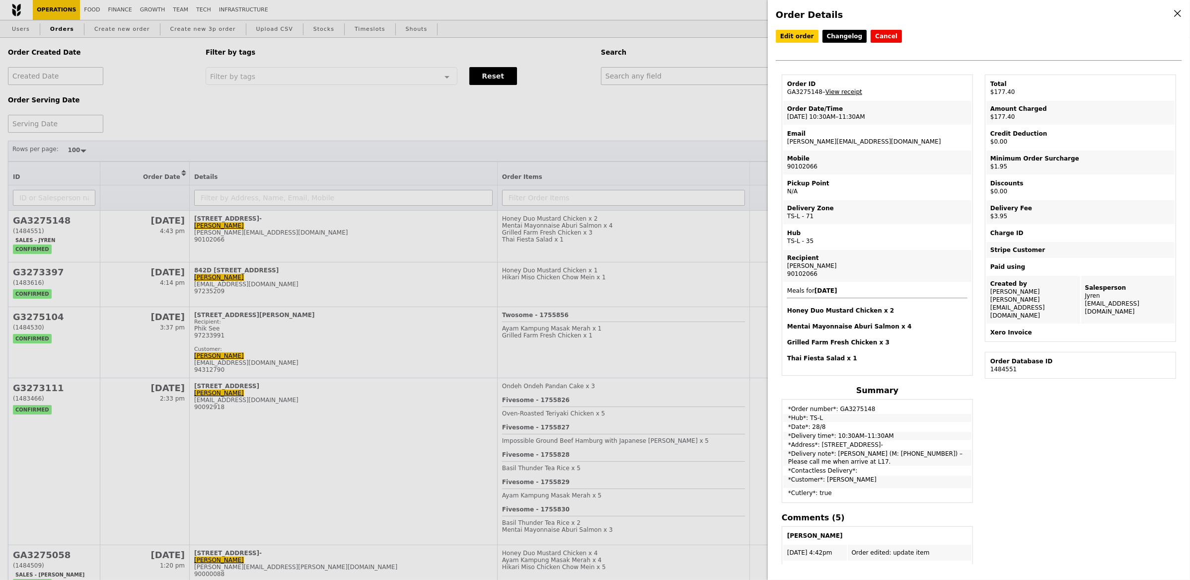
click at [843, 90] on link "View receipt" at bounding box center [844, 91] width 37 height 7
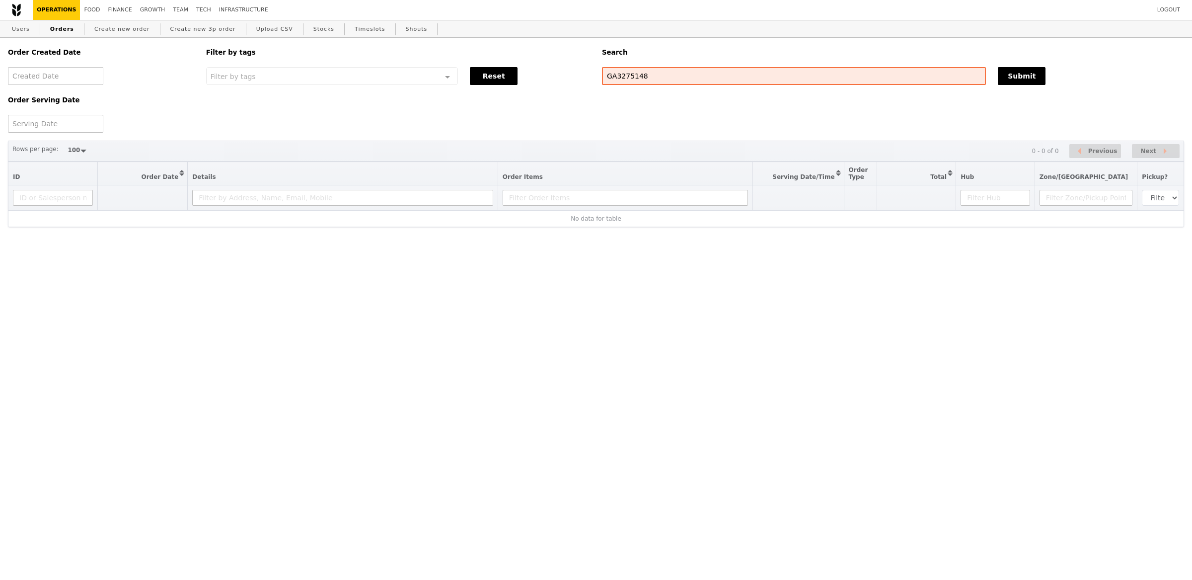
select select "100"
